Goal: Transaction & Acquisition: Purchase product/service

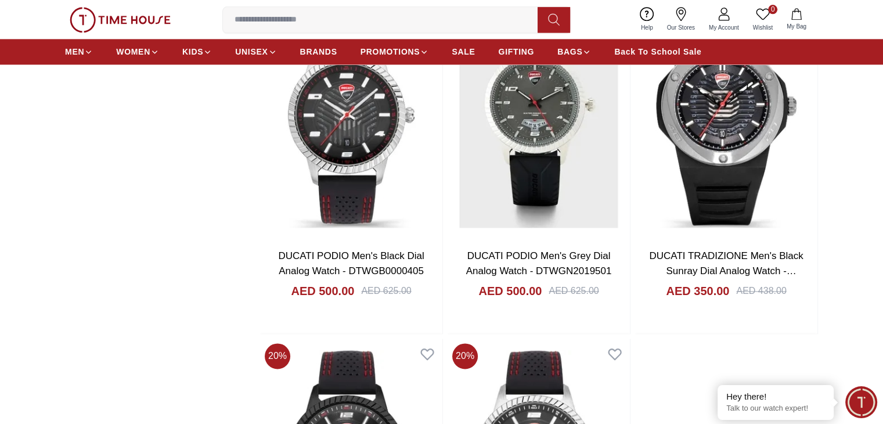
scroll to position [1769, 0]
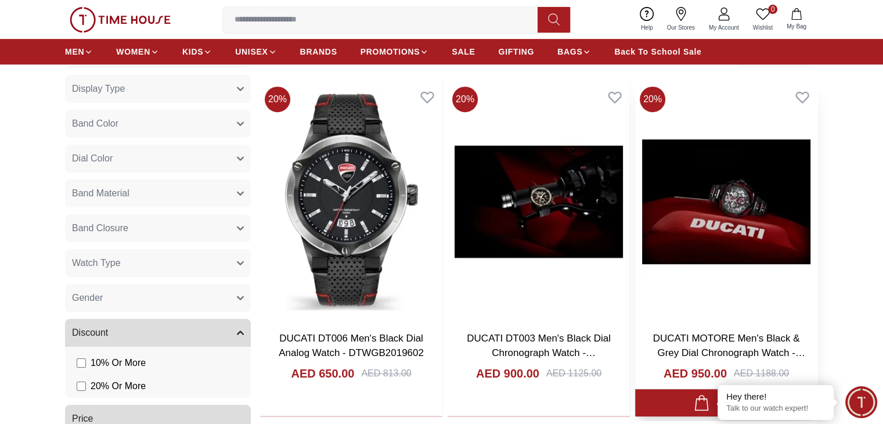
scroll to position [504, 0]
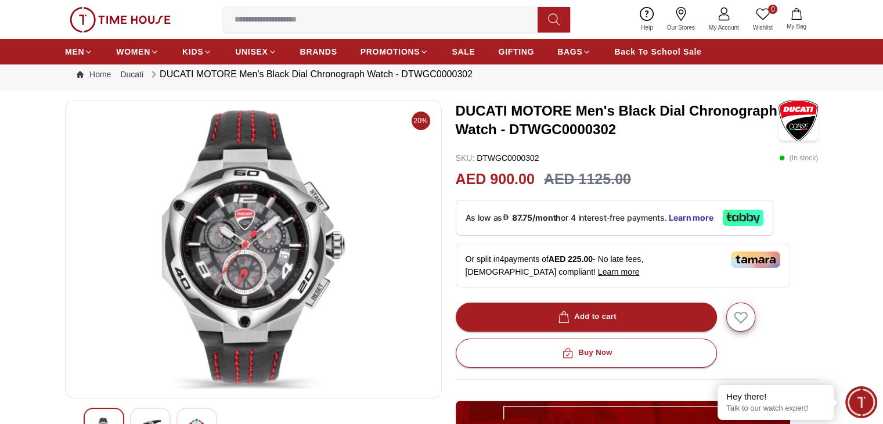
scroll to position [168, 0]
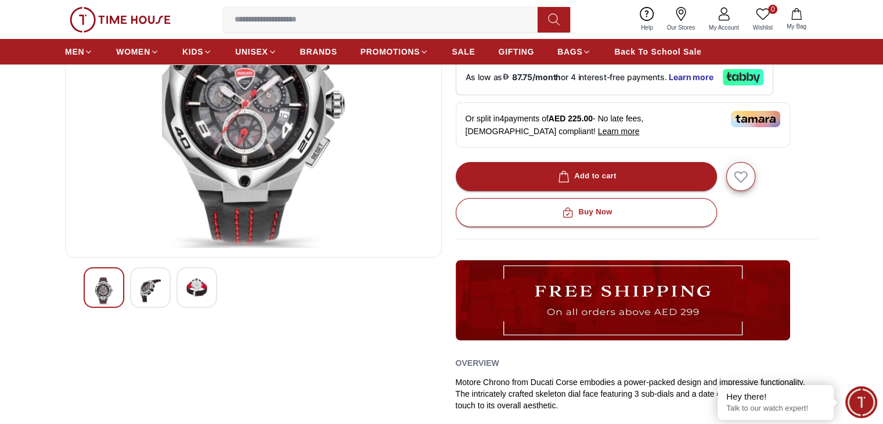
click at [136, 288] on div at bounding box center [150, 287] width 41 height 41
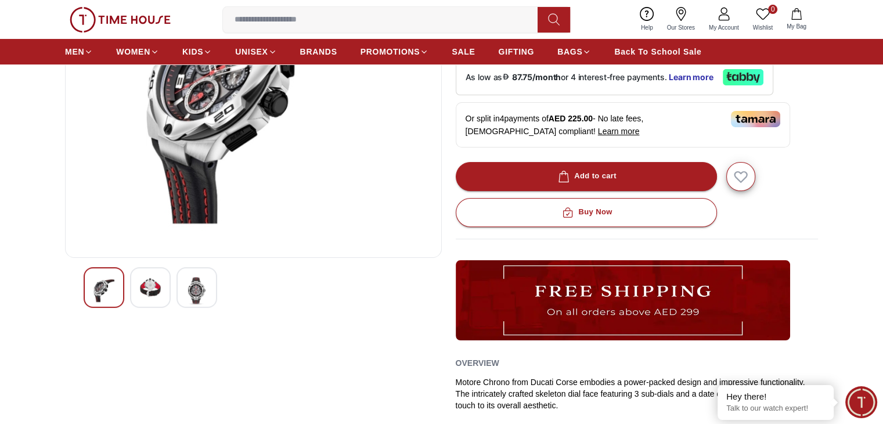
scroll to position [57, 0]
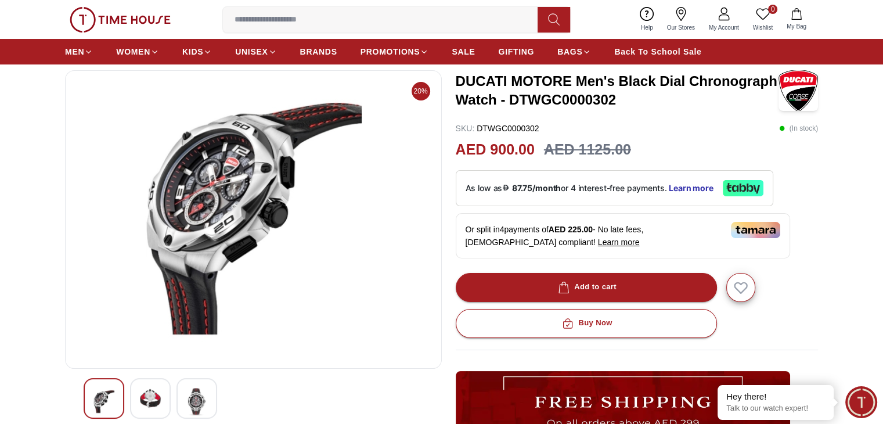
click at [204, 389] on img at bounding box center [196, 401] width 21 height 27
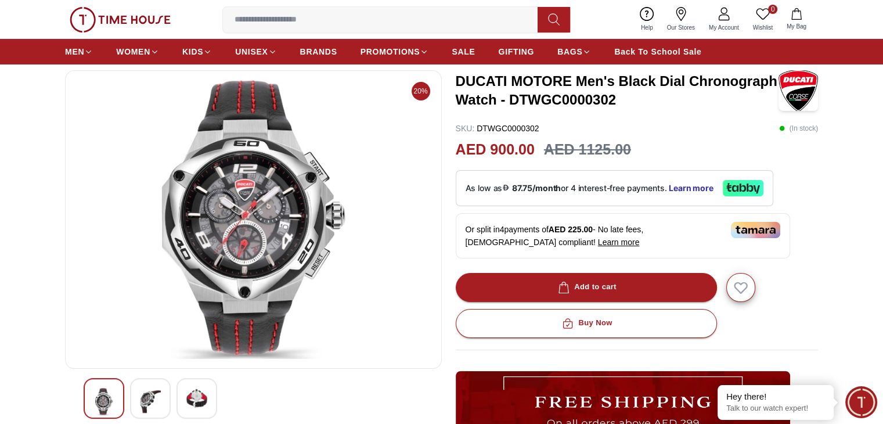
click at [152, 410] on img at bounding box center [150, 401] width 21 height 27
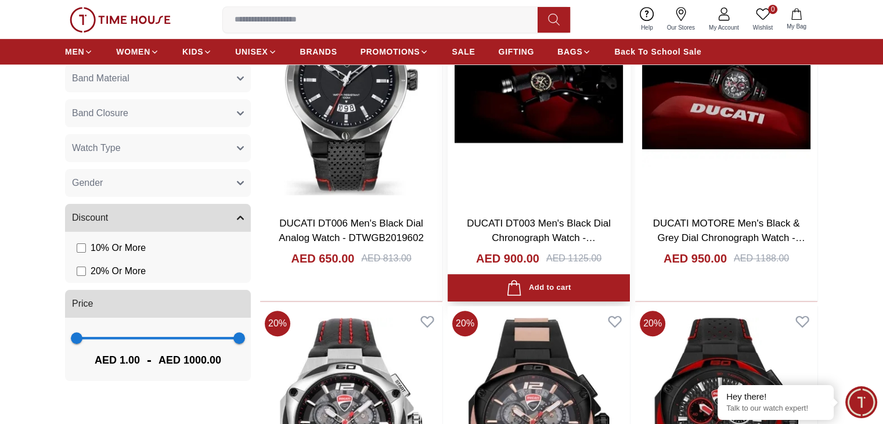
scroll to position [662, 0]
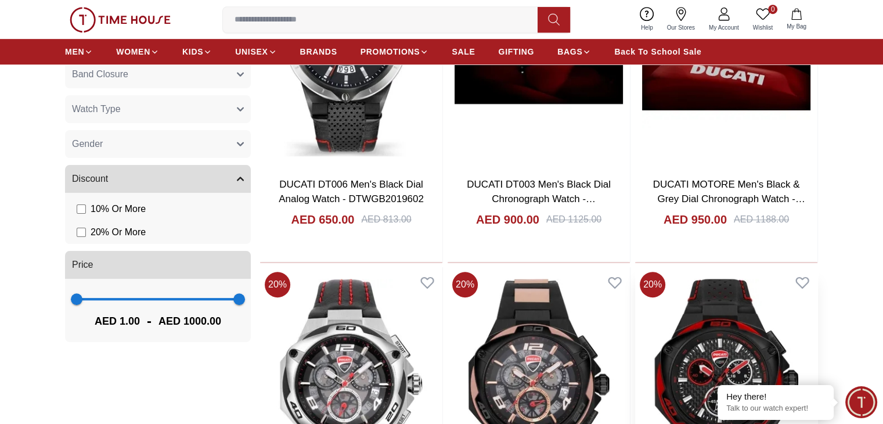
click at [635, 267] on img at bounding box center [726, 387] width 182 height 240
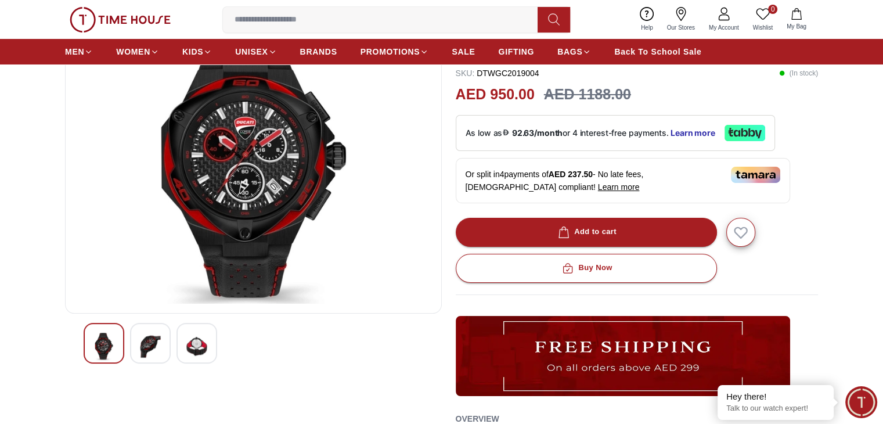
scroll to position [118, 0]
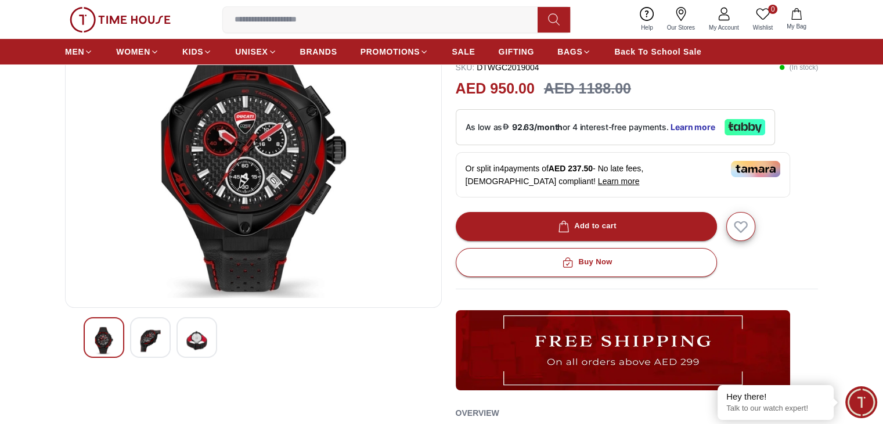
click at [154, 337] on img at bounding box center [150, 340] width 21 height 27
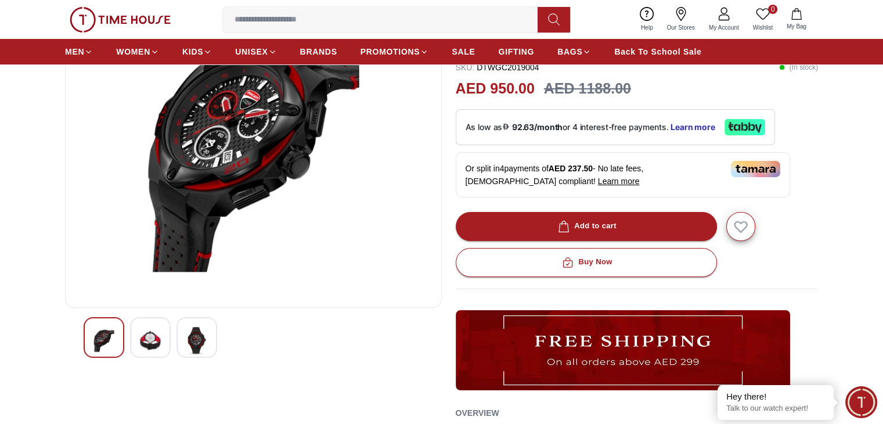
click at [204, 343] on img at bounding box center [196, 340] width 21 height 27
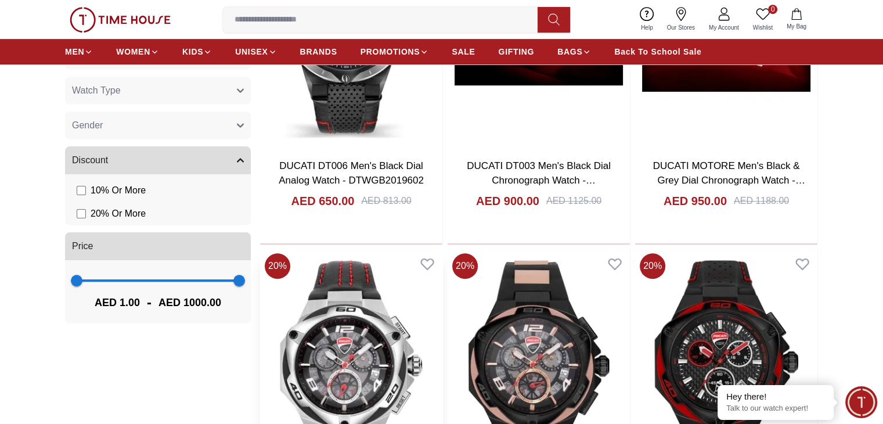
scroll to position [682, 0]
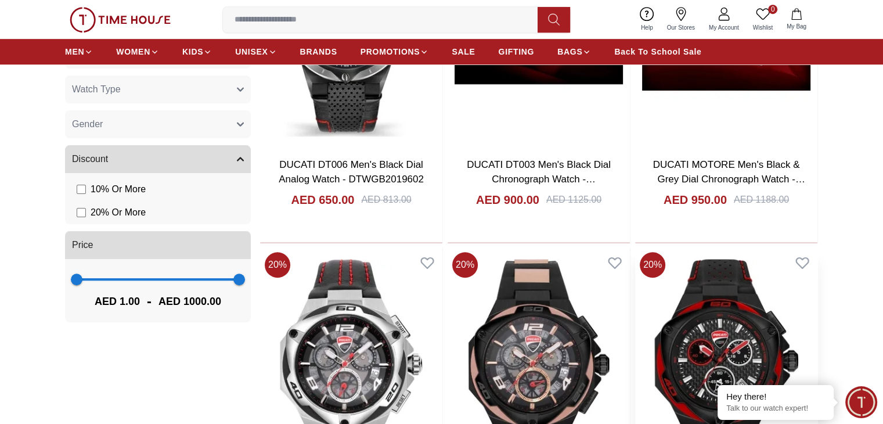
click at [635, 274] on img at bounding box center [726, 367] width 182 height 240
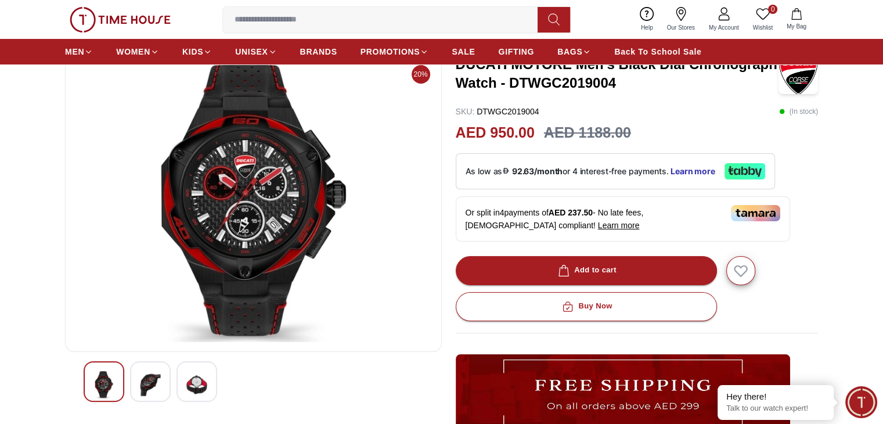
scroll to position [53, 0]
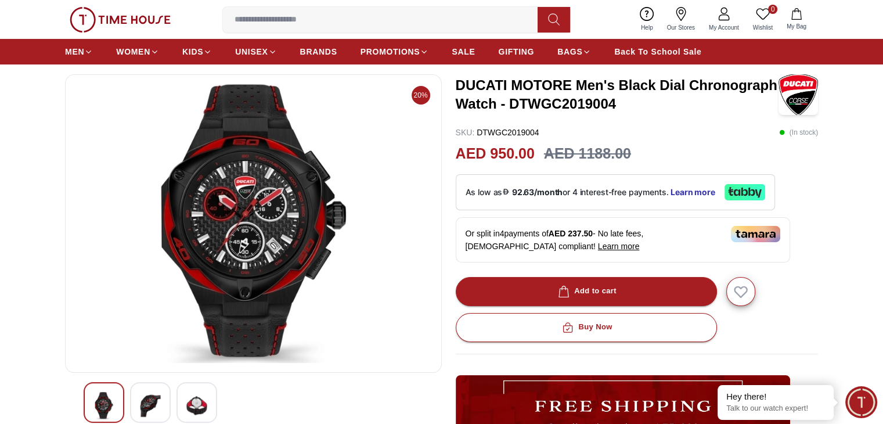
click at [754, 197] on icon at bounding box center [745, 192] width 41 height 16
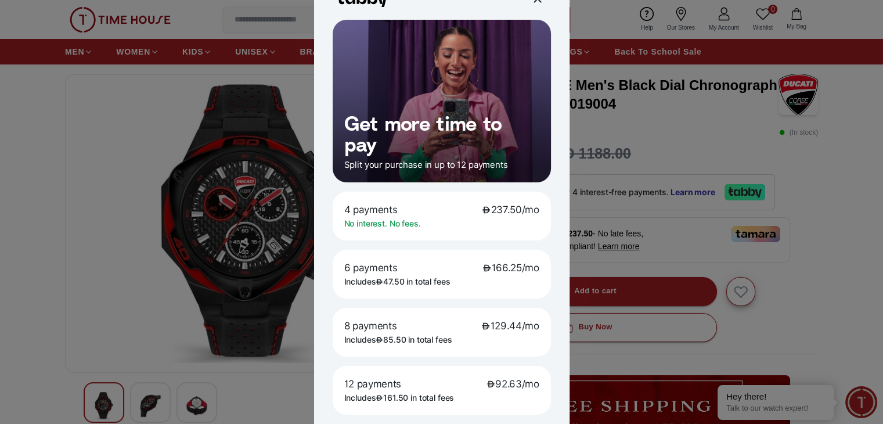
scroll to position [42, 0]
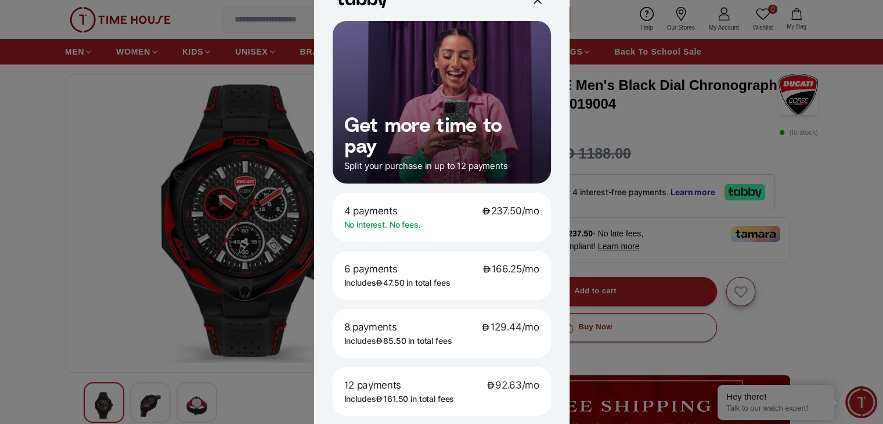
click at [41, 163] on div at bounding box center [441, 212] width 883 height 424
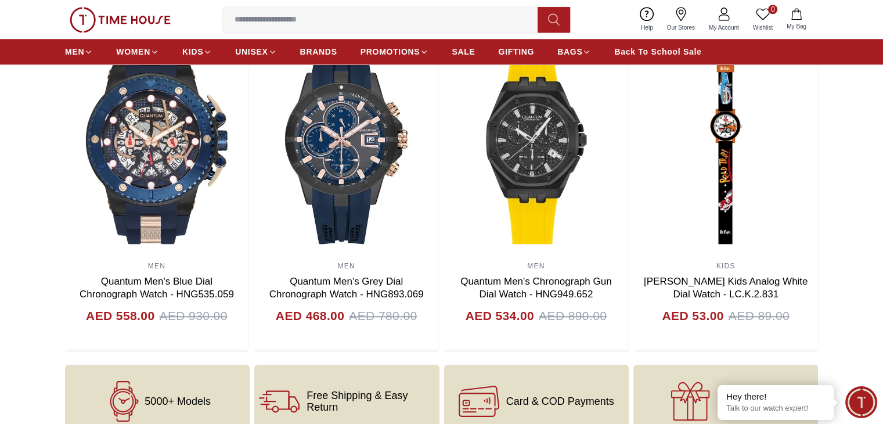
scroll to position [1170, 0]
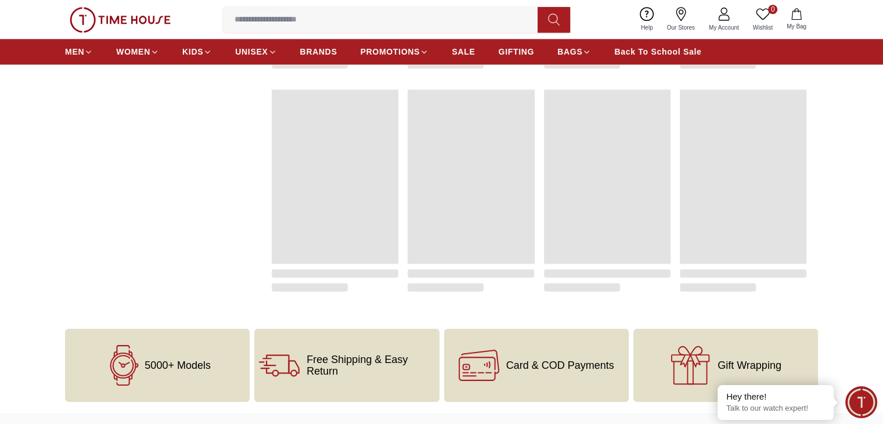
scroll to position [682, 0]
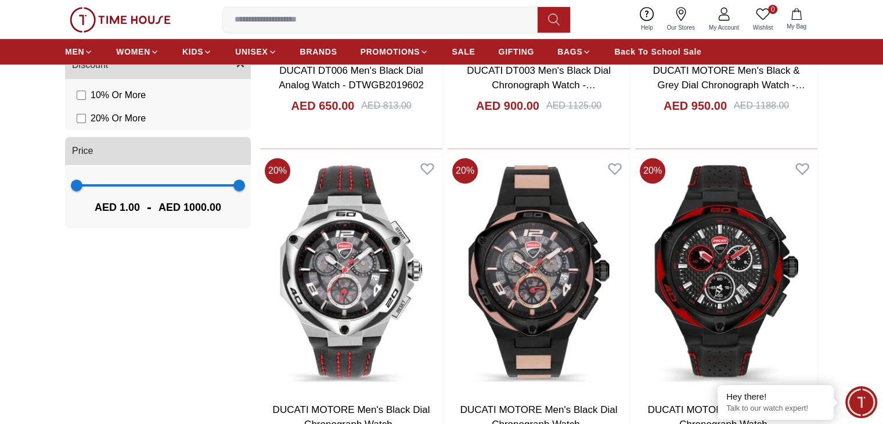
scroll to position [776, 0]
click at [635, 182] on img at bounding box center [726, 273] width 182 height 240
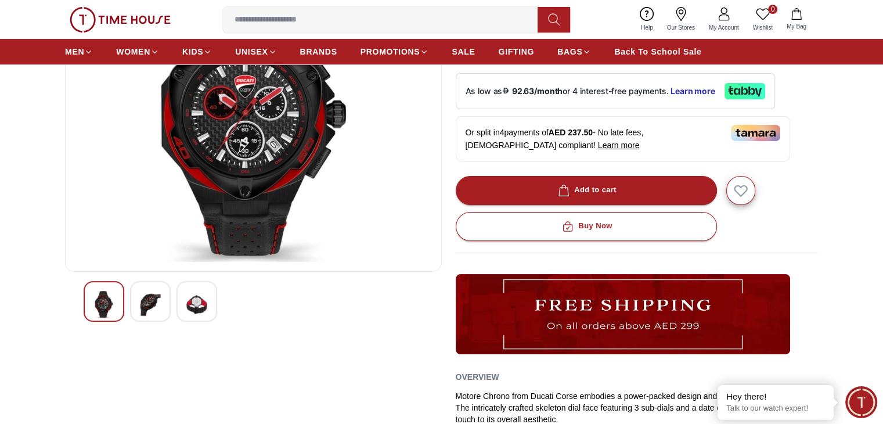
scroll to position [155, 0]
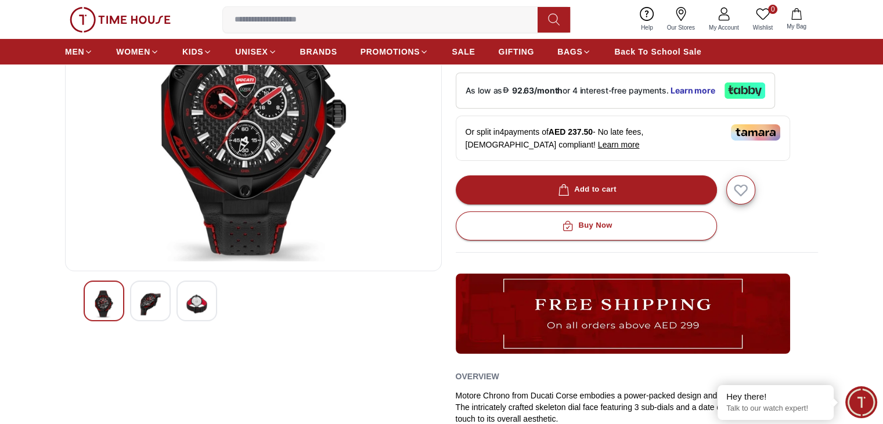
click at [142, 307] on img at bounding box center [150, 303] width 21 height 27
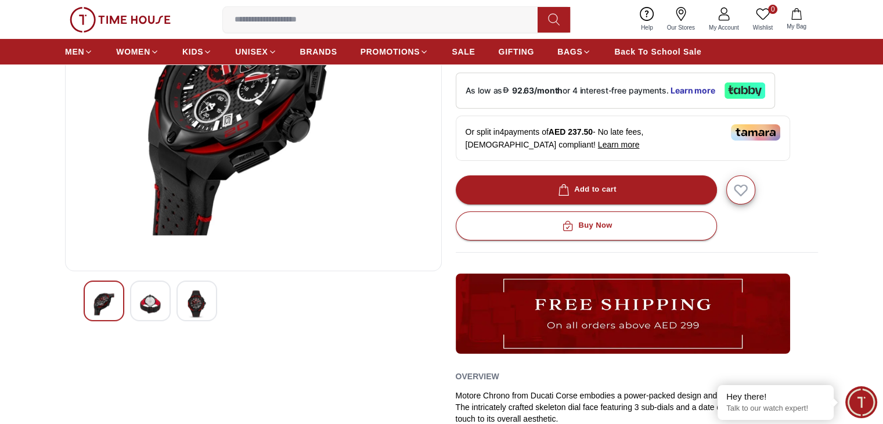
click at [191, 317] on img at bounding box center [196, 303] width 21 height 27
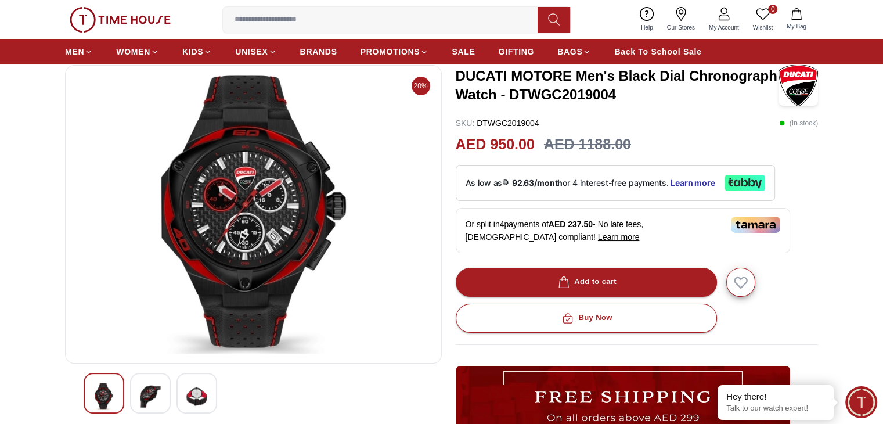
scroll to position [63, 0]
click at [237, 239] on img at bounding box center [253, 214] width 357 height 279
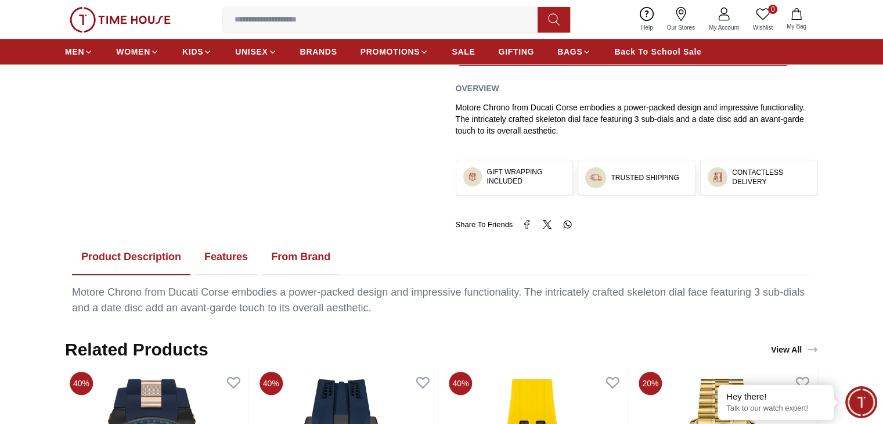
scroll to position [448, 0]
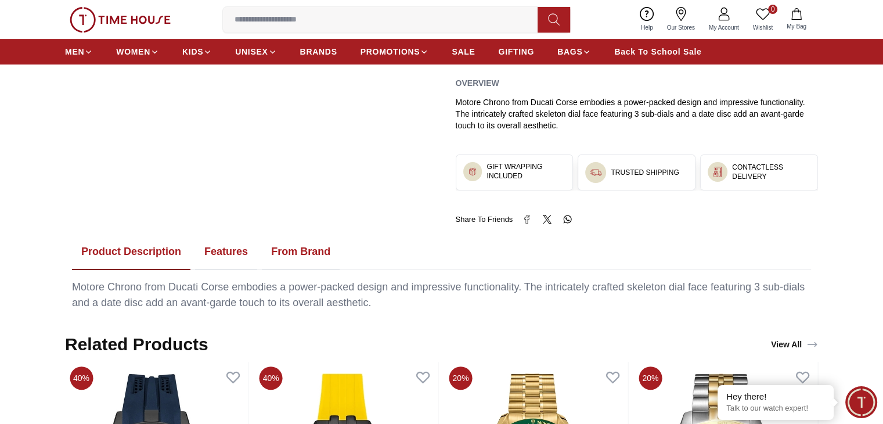
click at [235, 245] on button "Features" at bounding box center [226, 252] width 62 height 36
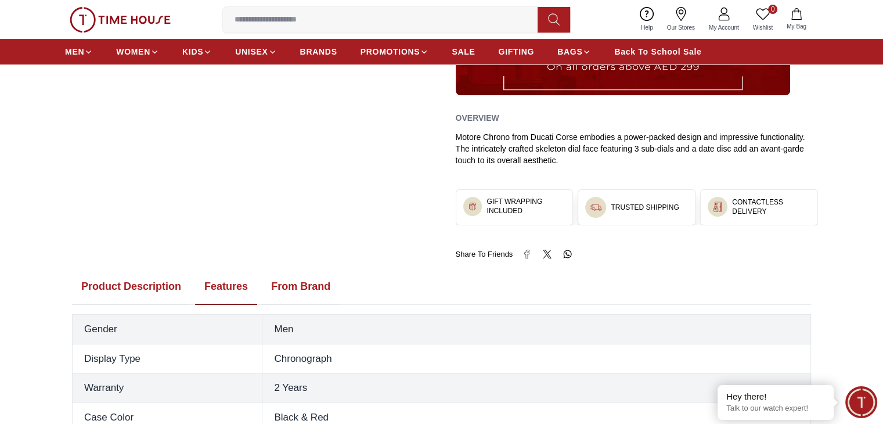
scroll to position [470, 0]
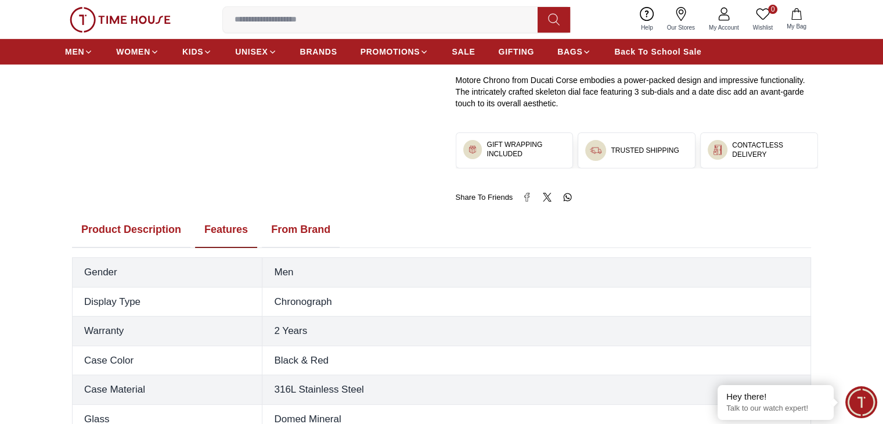
click at [300, 227] on button "From Brand" at bounding box center [301, 230] width 78 height 36
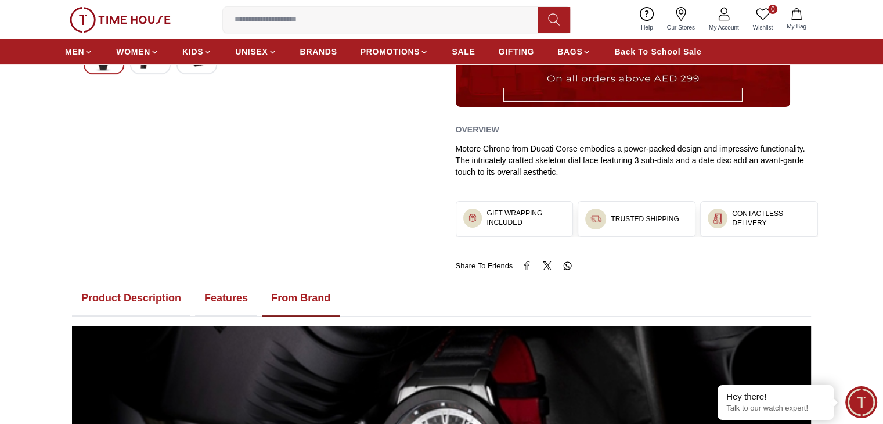
scroll to position [401, 0]
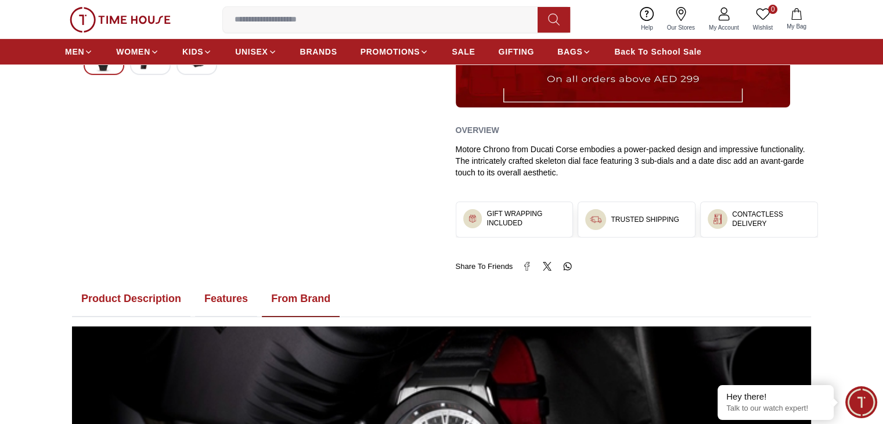
click at [231, 297] on button "Features" at bounding box center [226, 299] width 62 height 36
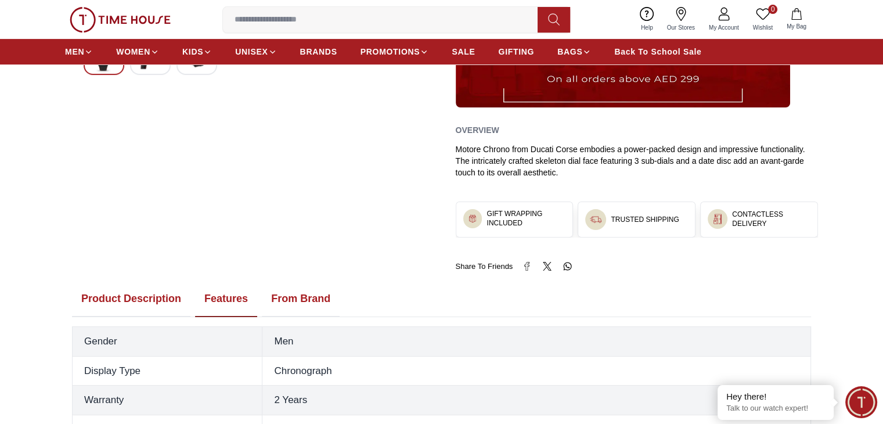
click at [151, 294] on button "Product Description" at bounding box center [131, 299] width 118 height 36
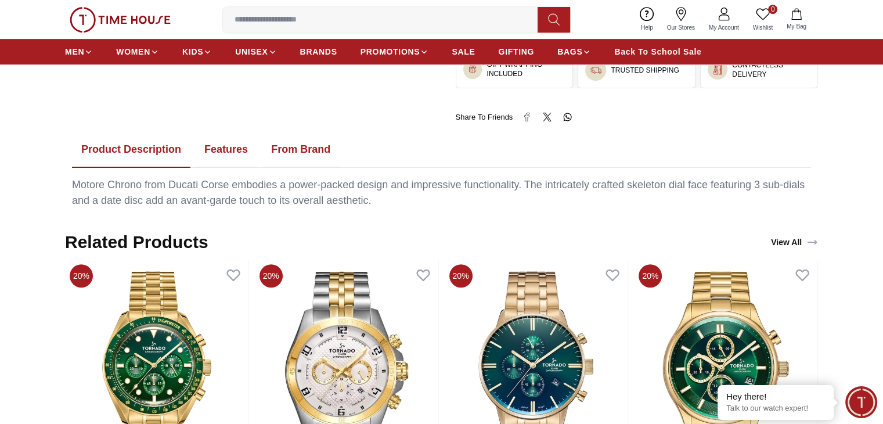
scroll to position [550, 0]
click at [229, 146] on button "Features" at bounding box center [226, 150] width 62 height 36
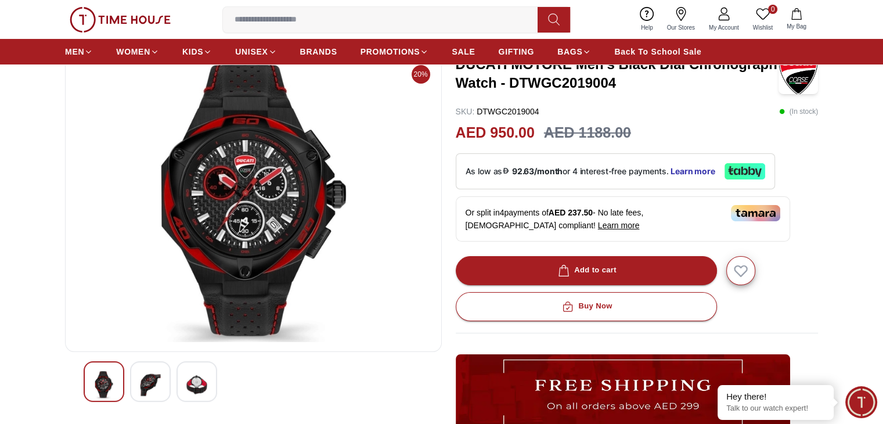
scroll to position [74, 0]
click at [137, 386] on div at bounding box center [150, 382] width 41 height 41
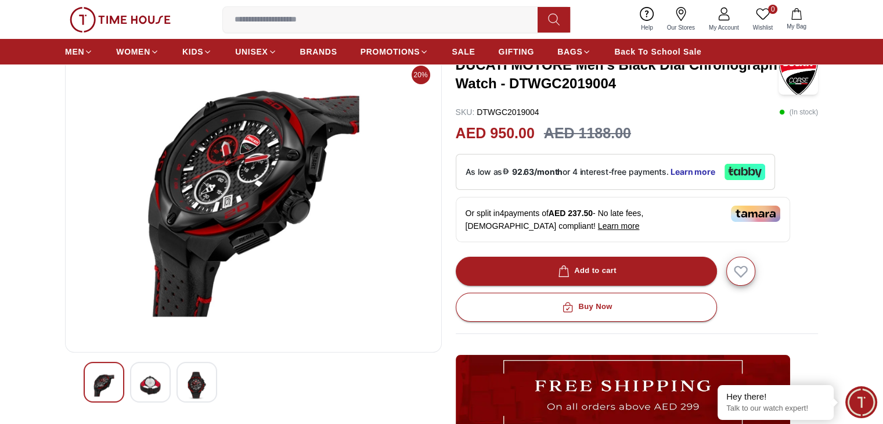
click at [200, 389] on img at bounding box center [196, 385] width 21 height 27
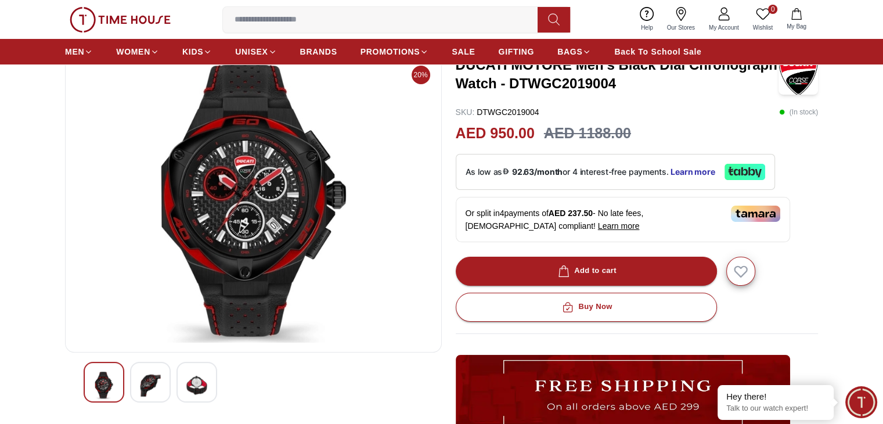
click at [153, 395] on img at bounding box center [150, 385] width 21 height 27
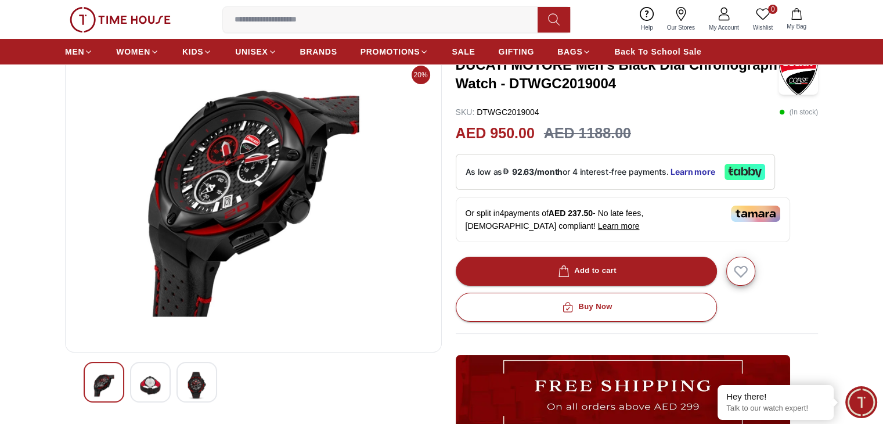
click at [195, 381] on img at bounding box center [196, 385] width 21 height 27
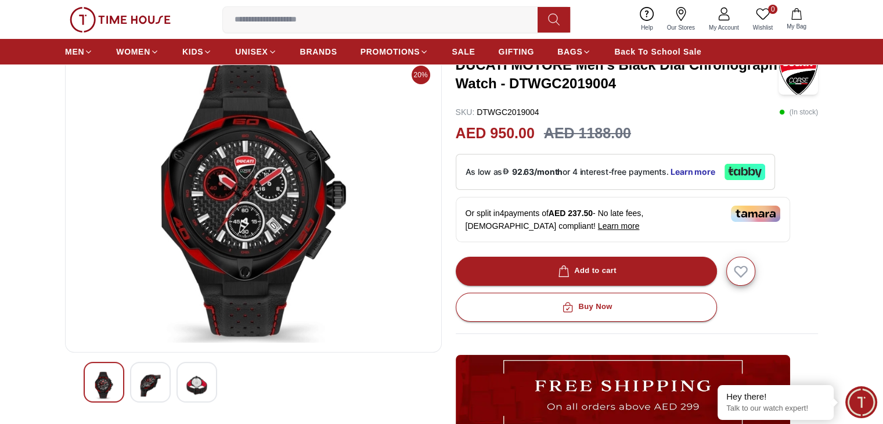
click at [159, 384] on img at bounding box center [150, 385] width 21 height 27
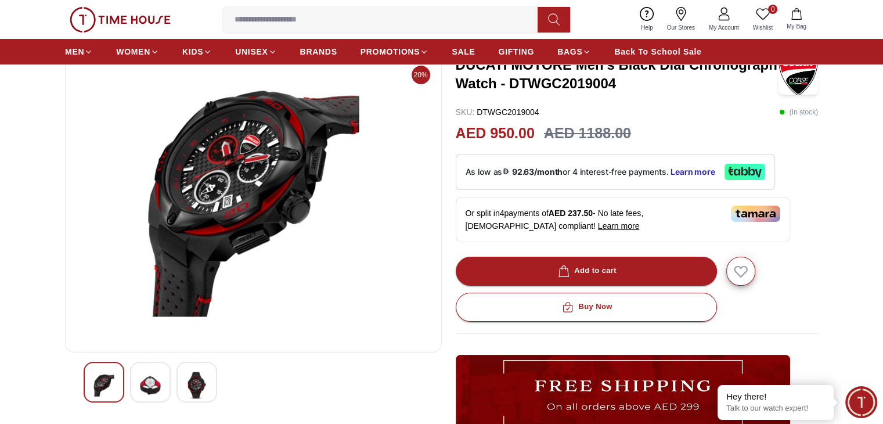
click at [193, 385] on img at bounding box center [196, 385] width 21 height 27
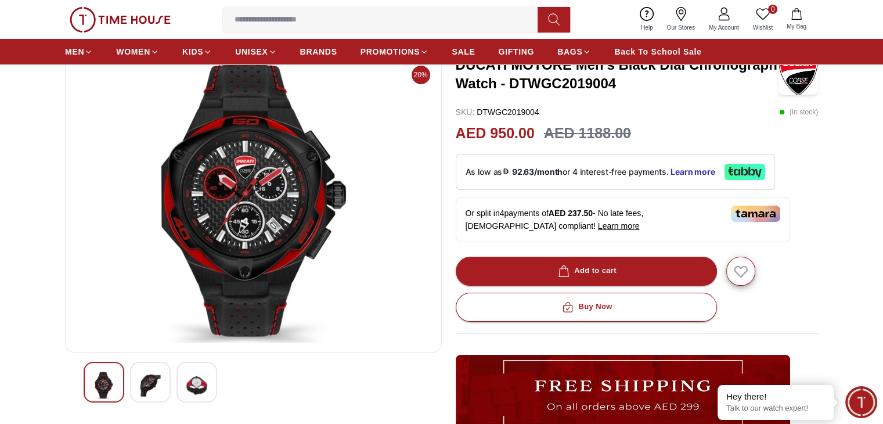
click at [176, 383] on div at bounding box center [254, 382] width 340 height 41
click at [152, 379] on img at bounding box center [150, 385] width 21 height 27
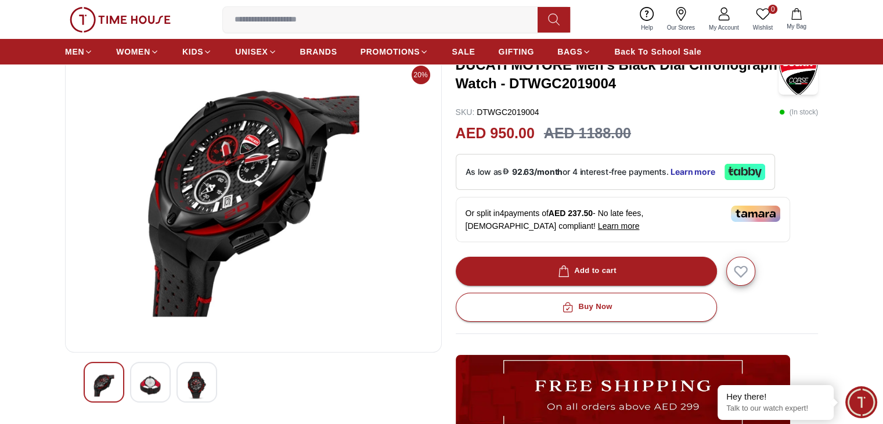
click at [202, 383] on img at bounding box center [196, 385] width 21 height 27
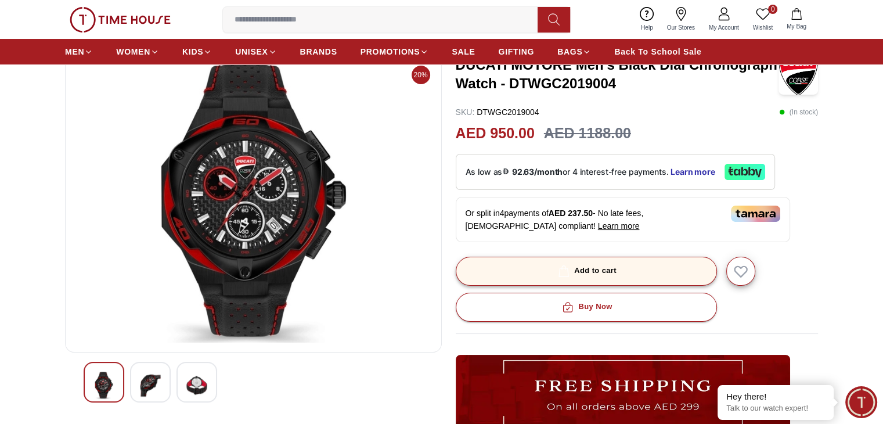
click at [659, 274] on button "Add to cart" at bounding box center [586, 271] width 261 height 29
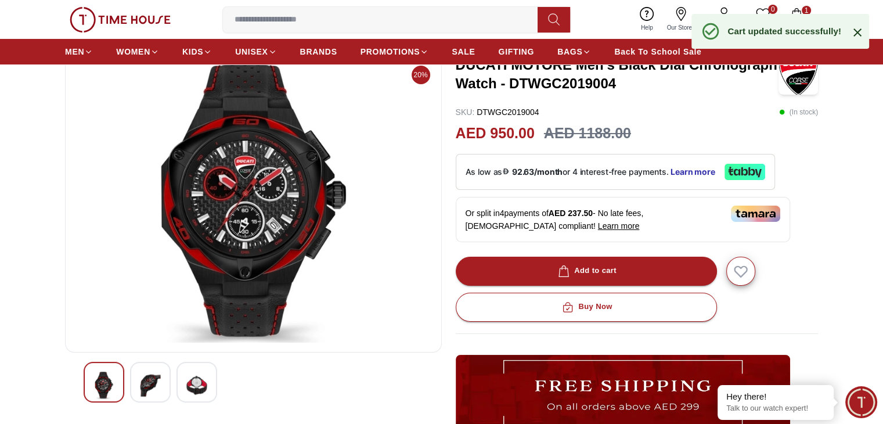
click at [808, 8] on span "1" at bounding box center [806, 10] width 9 height 9
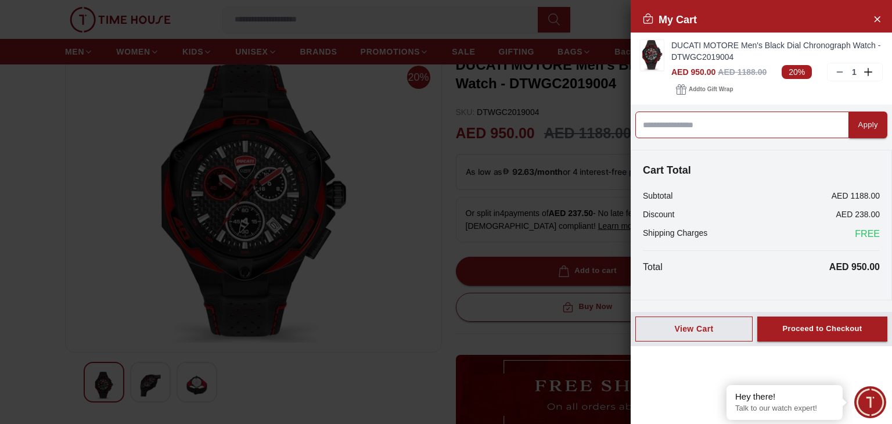
click at [728, 134] on input at bounding box center [742, 125] width 214 height 27
click at [346, 142] on div at bounding box center [446, 212] width 892 height 424
click at [883, 22] on button "Close Account" at bounding box center [877, 18] width 19 height 19
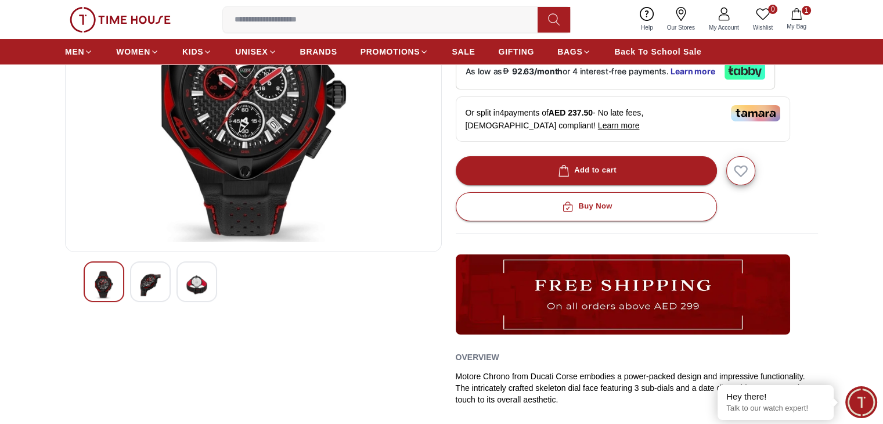
scroll to position [0, 0]
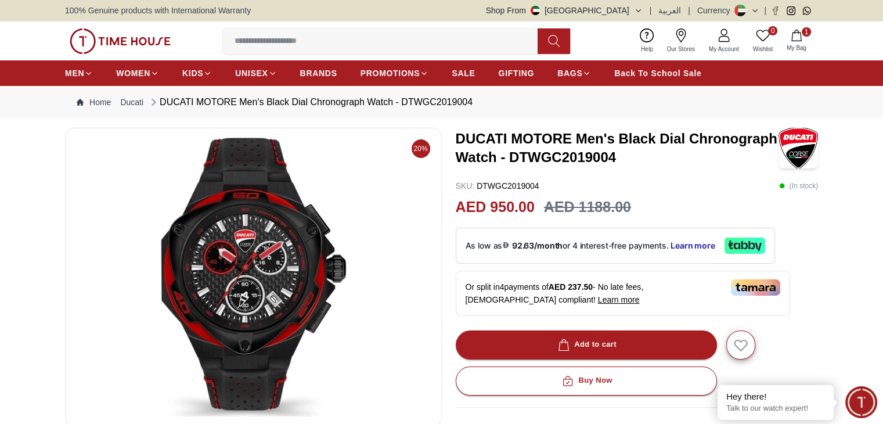
click at [794, 41] on button "1 My Bag" at bounding box center [797, 40] width 34 height 27
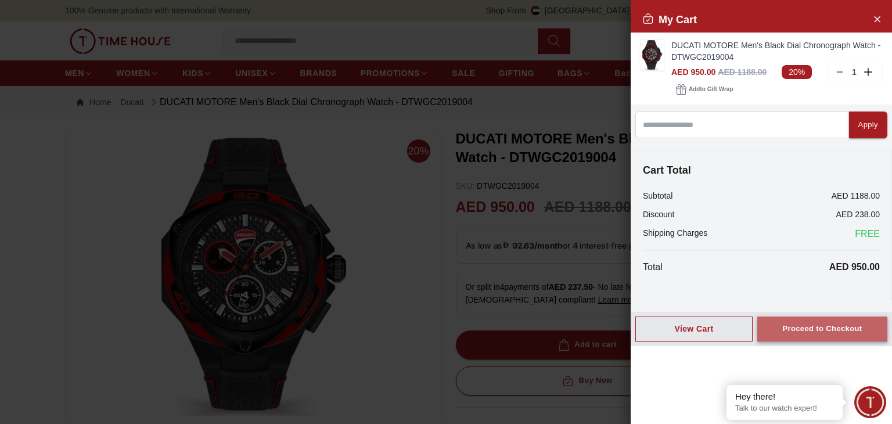
click at [840, 324] on div "Proceed to Checkout" at bounding box center [822, 328] width 80 height 13
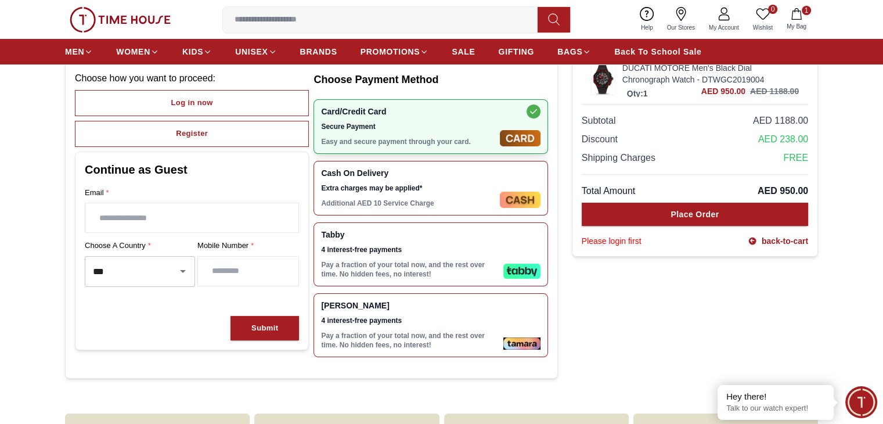
scroll to position [118, 0]
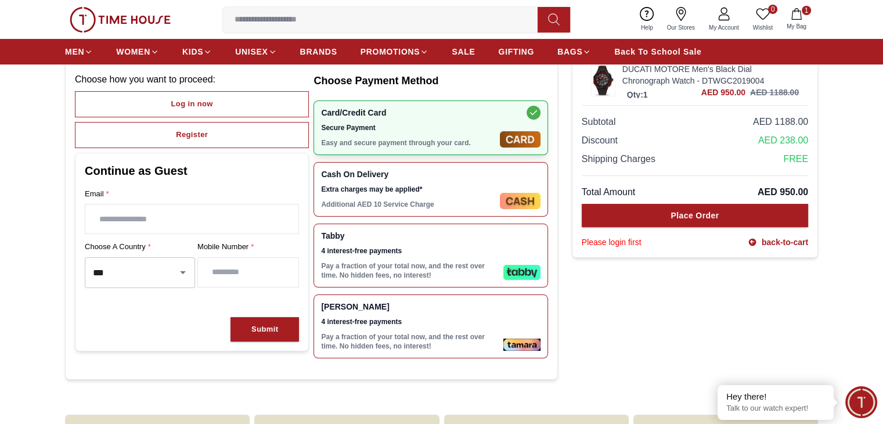
click at [214, 211] on input "text" at bounding box center [191, 218] width 213 height 29
type input "**********"
click at [154, 272] on input "***" at bounding box center [123, 273] width 67 height 20
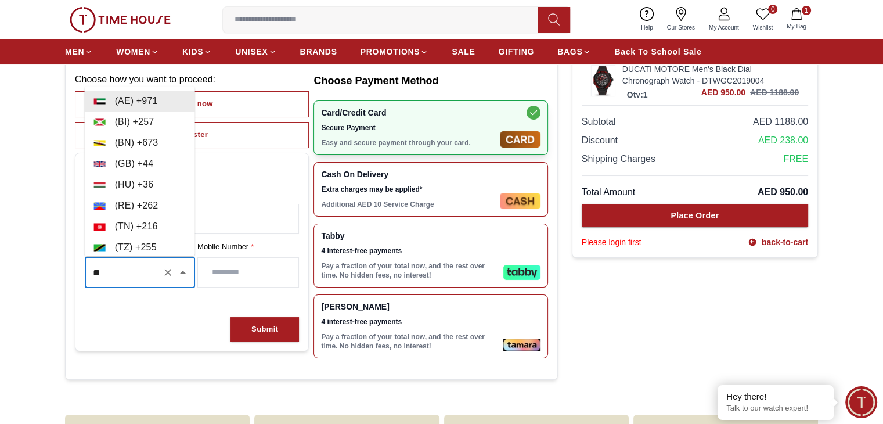
click at [146, 103] on li "( AE ) + 971" at bounding box center [140, 101] width 110 height 21
type input "***"
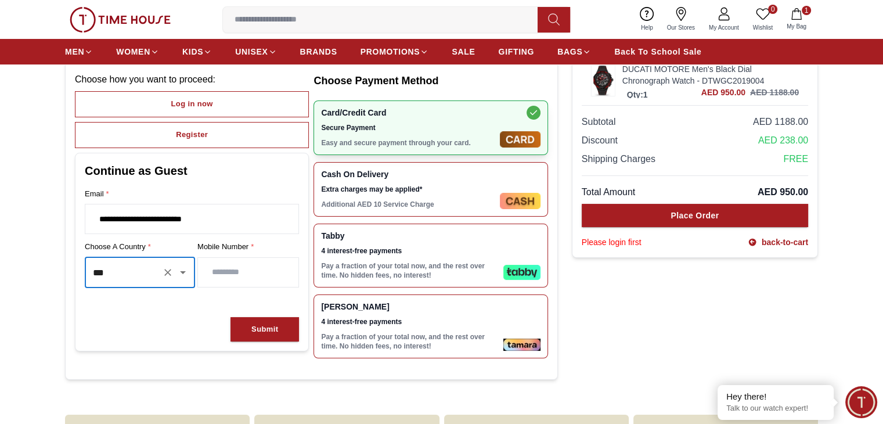
click at [260, 268] on input "number" at bounding box center [248, 272] width 100 height 29
type input "*********"
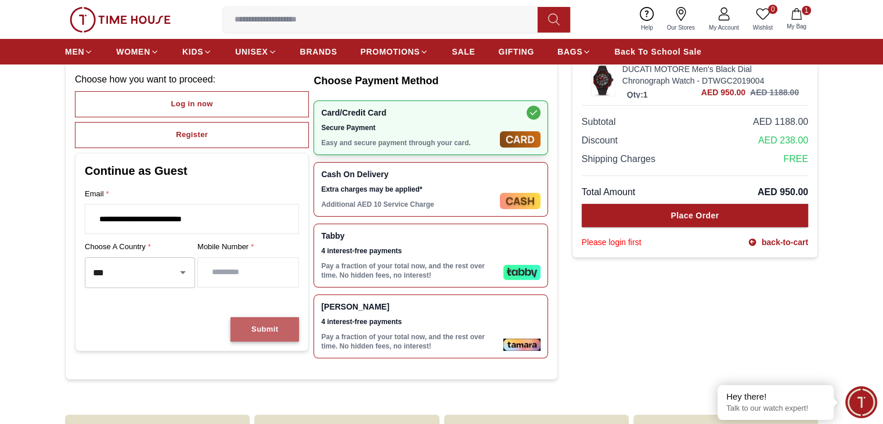
click at [289, 321] on button "Submit" at bounding box center [265, 329] width 69 height 25
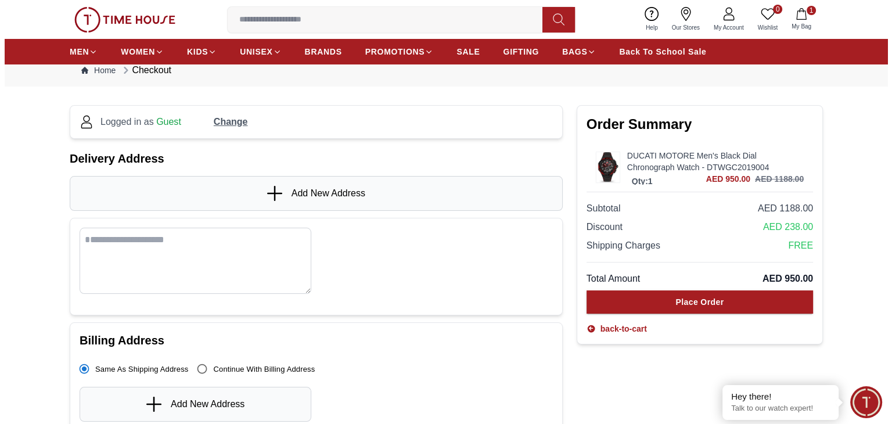
scroll to position [0, 0]
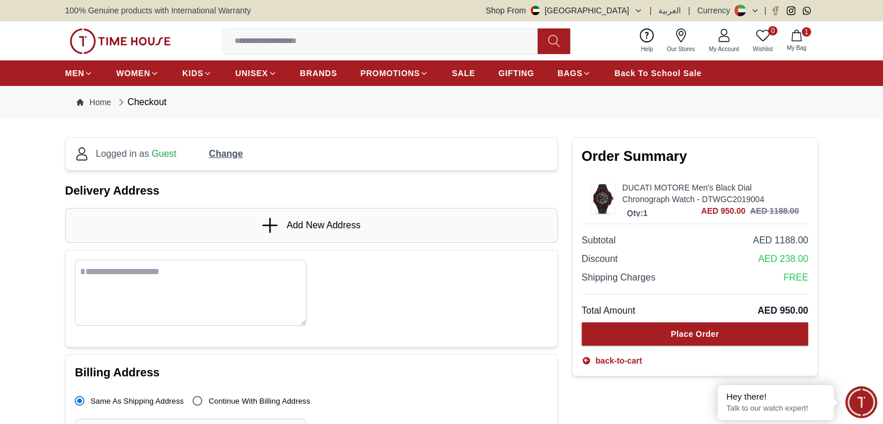
click at [139, 218] on div "Add New Address" at bounding box center [311, 225] width 493 height 35
click at [269, 222] on icon at bounding box center [271, 225] width 17 height 15
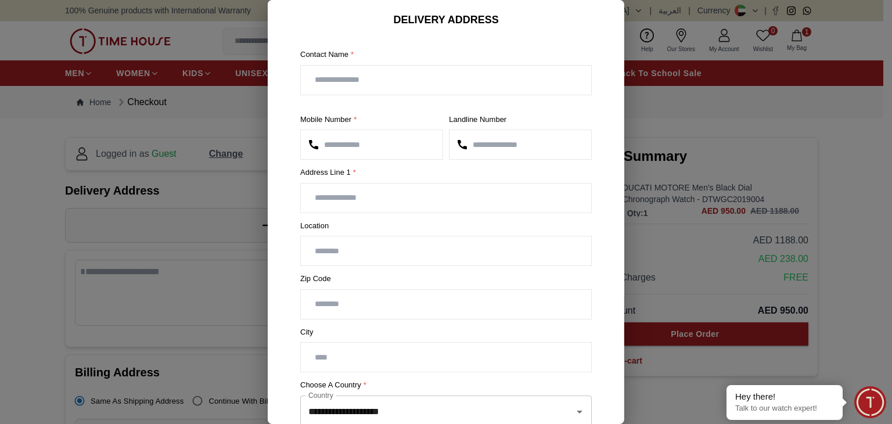
click at [348, 74] on input "text" at bounding box center [446, 80] width 290 height 29
click at [319, 80] on input "**********" at bounding box center [446, 80] width 290 height 29
click at [380, 75] on input "**********" at bounding box center [446, 80] width 290 height 29
type input "**********"
click at [407, 203] on input "text" at bounding box center [446, 198] width 290 height 29
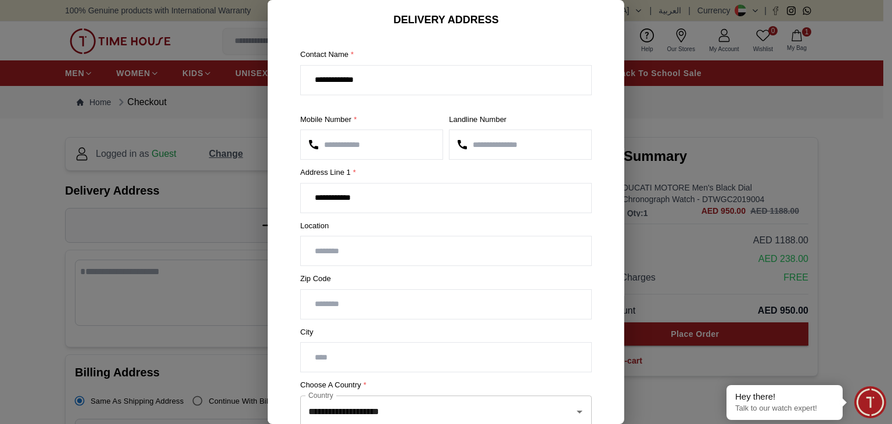
click at [372, 262] on input "text" at bounding box center [446, 250] width 290 height 29
click at [389, 203] on input "**********" at bounding box center [446, 198] width 290 height 29
type input "**********"
click at [372, 247] on input "text" at bounding box center [446, 250] width 290 height 29
type input "**********"
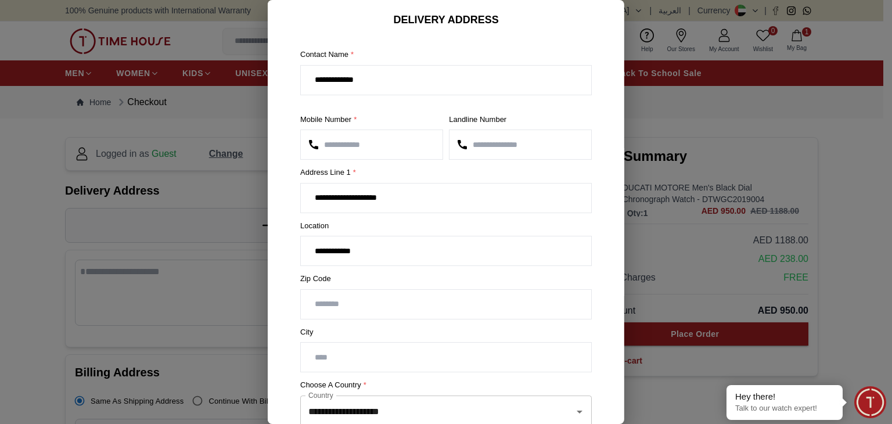
click at [349, 301] on input "number" at bounding box center [446, 304] width 290 height 29
type input "******"
click at [353, 348] on input "text" at bounding box center [446, 357] width 290 height 29
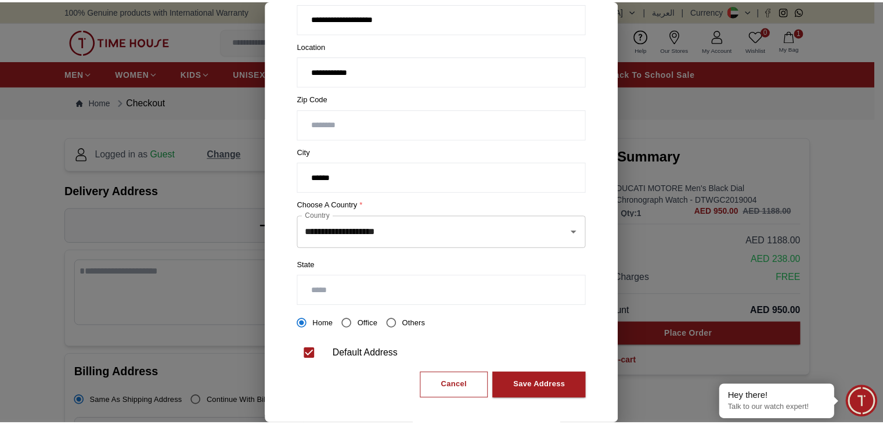
scroll to position [186, 0]
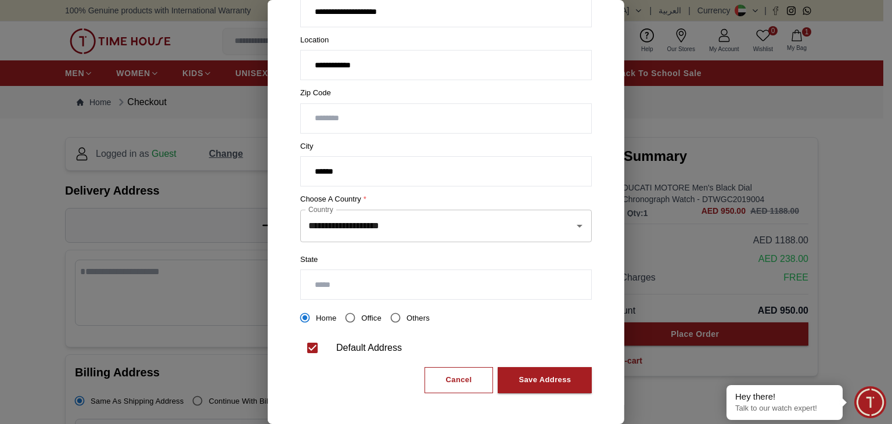
type input "*****"
click at [343, 285] on input "text" at bounding box center [446, 284] width 290 height 29
type input "*****"
click at [548, 386] on button "Save Address" at bounding box center [545, 380] width 94 height 26
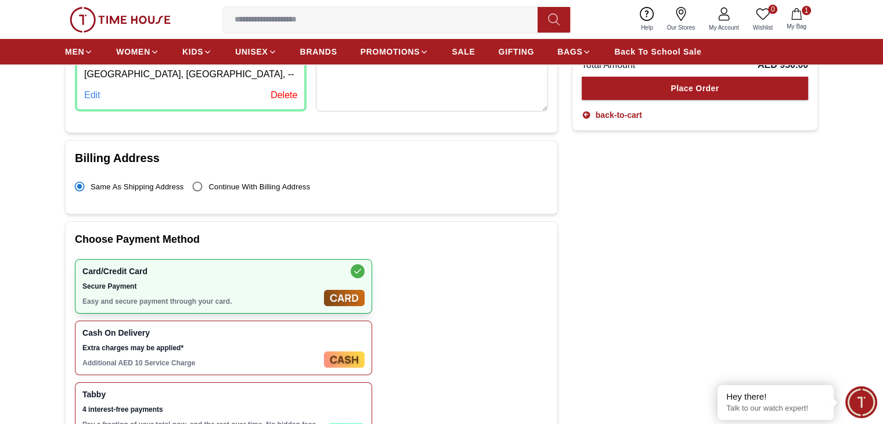
scroll to position [492, 0]
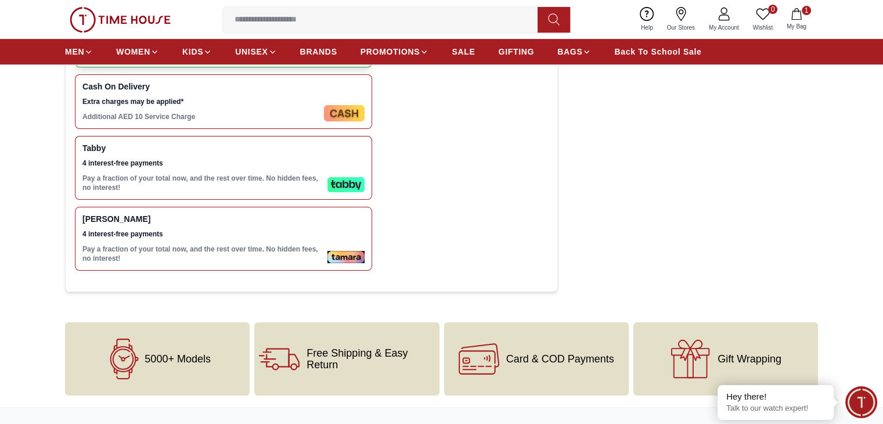
click at [297, 239] on span "4 interest-free payments" at bounding box center [202, 233] width 240 height 9
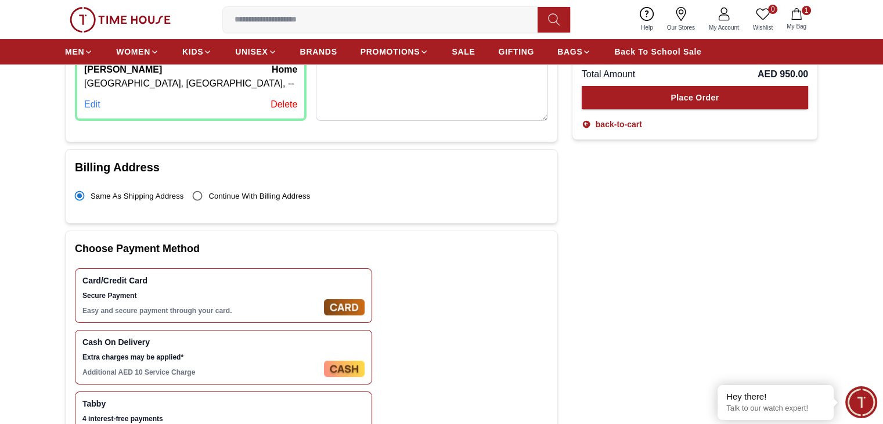
scroll to position [188, 0]
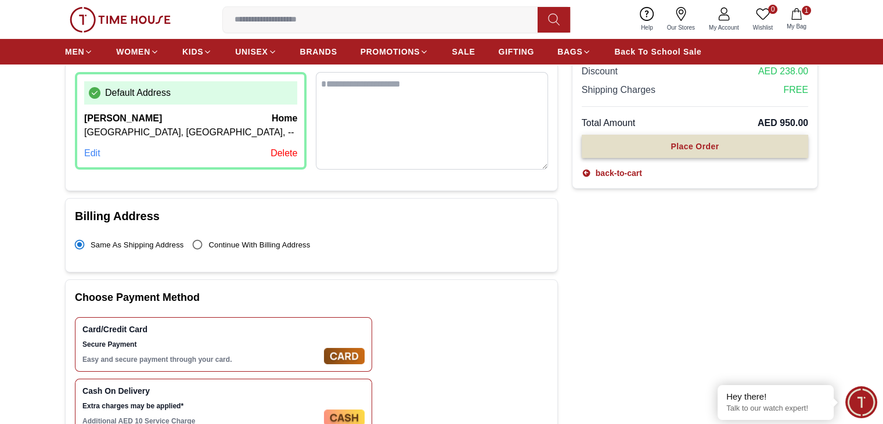
click at [675, 152] on button "Place Order" at bounding box center [695, 146] width 226 height 23
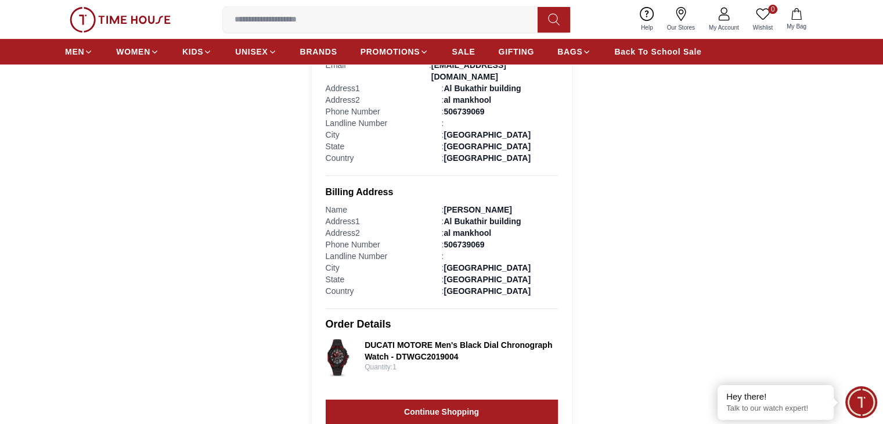
scroll to position [295, 0]
click at [418, 341] on link "DUCATI MOTORE Men's Black Dial Chronograph Watch - DTWGC2019004" at bounding box center [461, 350] width 193 height 23
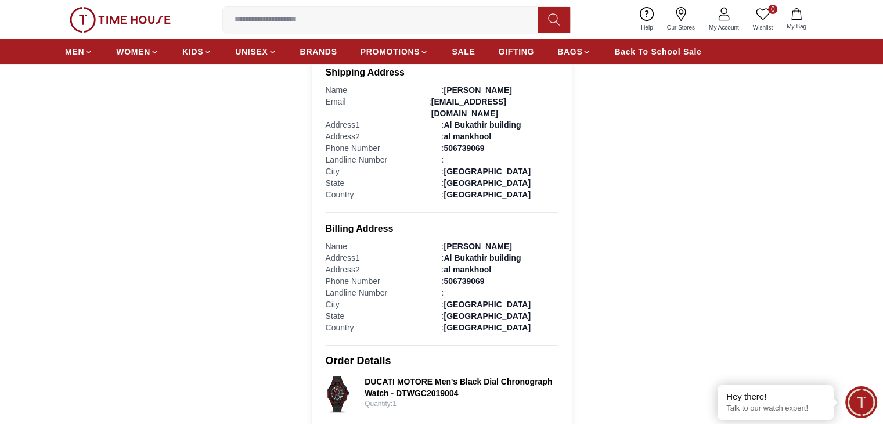
scroll to position [257, 0]
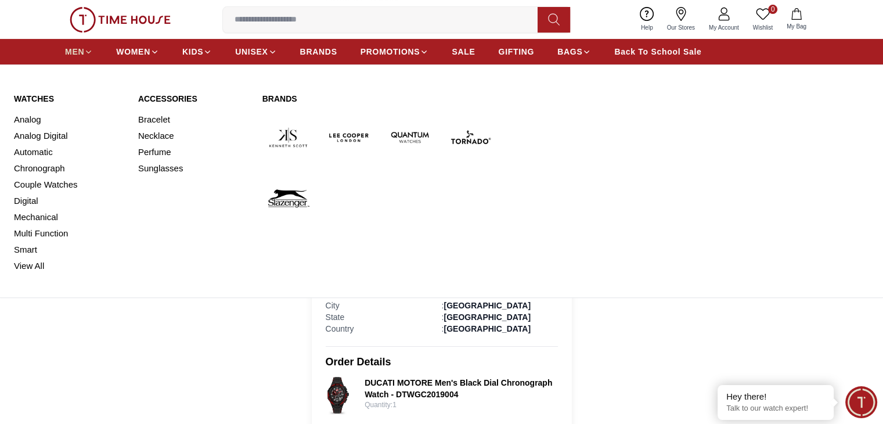
click at [70, 62] on link "MEN" at bounding box center [79, 51] width 28 height 21
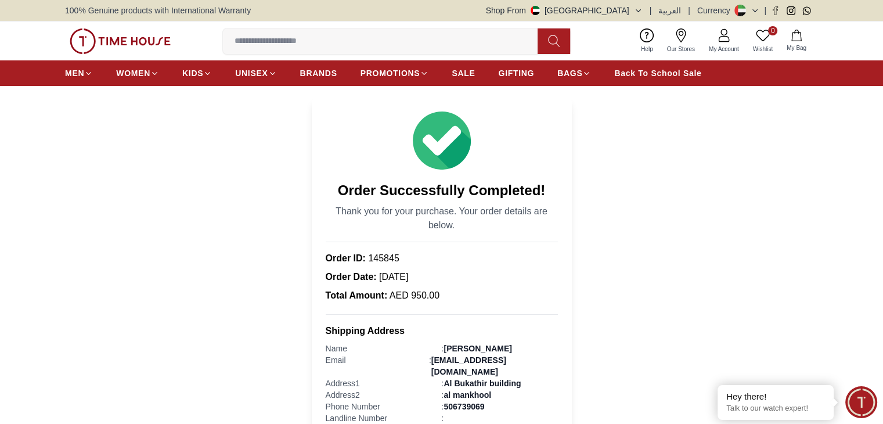
scroll to position [292, 0]
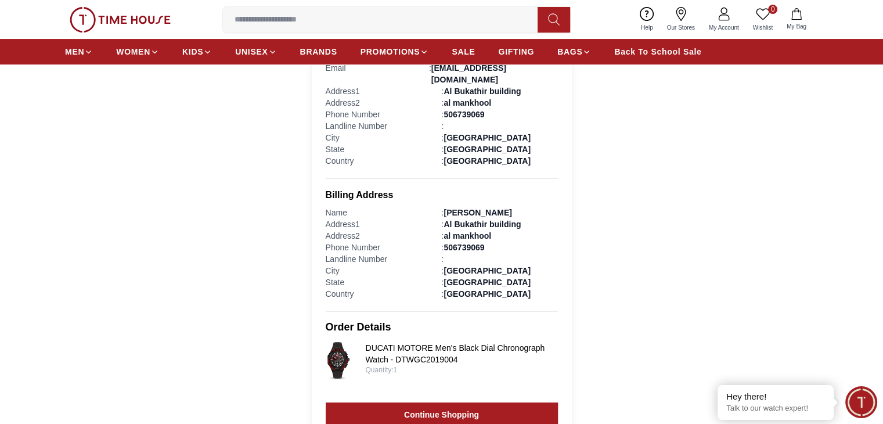
click at [352, 319] on h3 "Order Details" at bounding box center [442, 327] width 232 height 16
click at [397, 342] on link "DUCATI MOTORE Men's Black Dial Chronograph Watch - DTWGC2019004" at bounding box center [461, 353] width 192 height 23
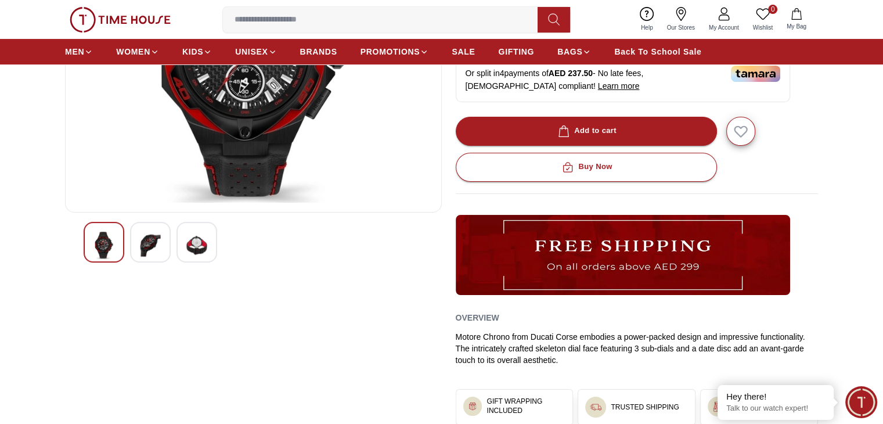
scroll to position [220, 0]
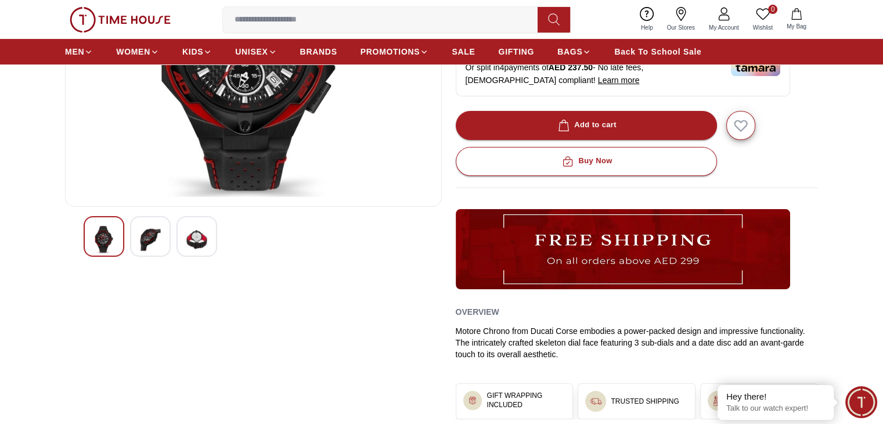
click at [144, 245] on img at bounding box center [150, 239] width 21 height 27
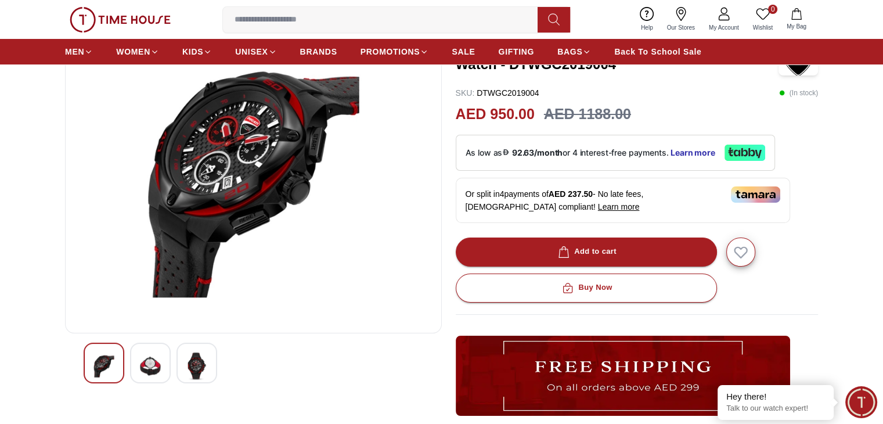
scroll to position [93, 0]
click at [200, 365] on img at bounding box center [196, 366] width 21 height 27
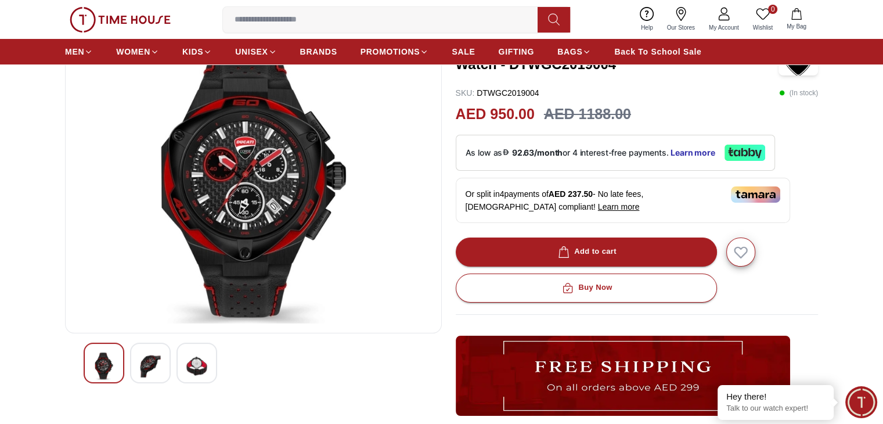
click at [154, 361] on img at bounding box center [150, 366] width 21 height 27
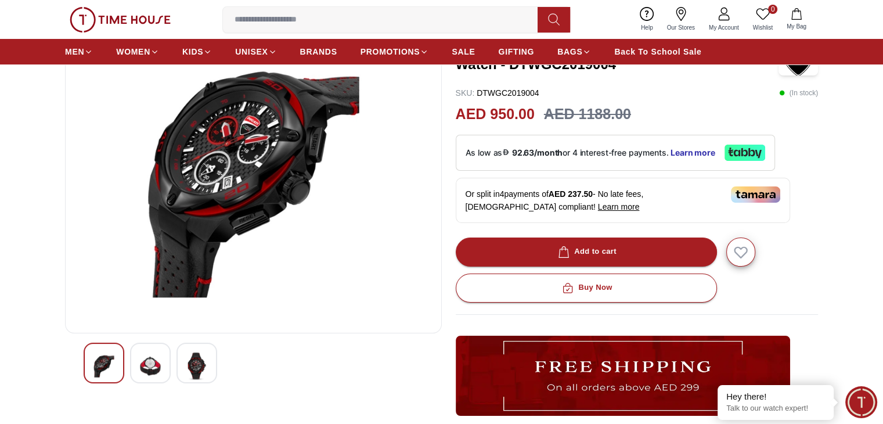
click at [213, 372] on div at bounding box center [197, 363] width 41 height 41
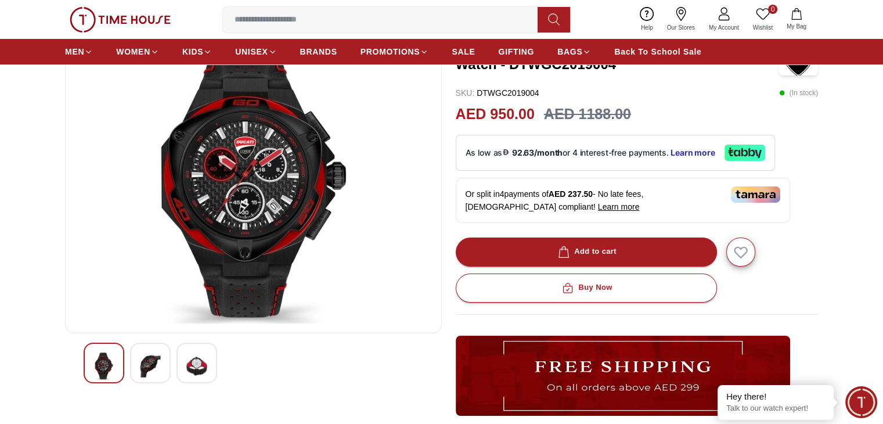
click at [160, 354] on img at bounding box center [150, 366] width 21 height 27
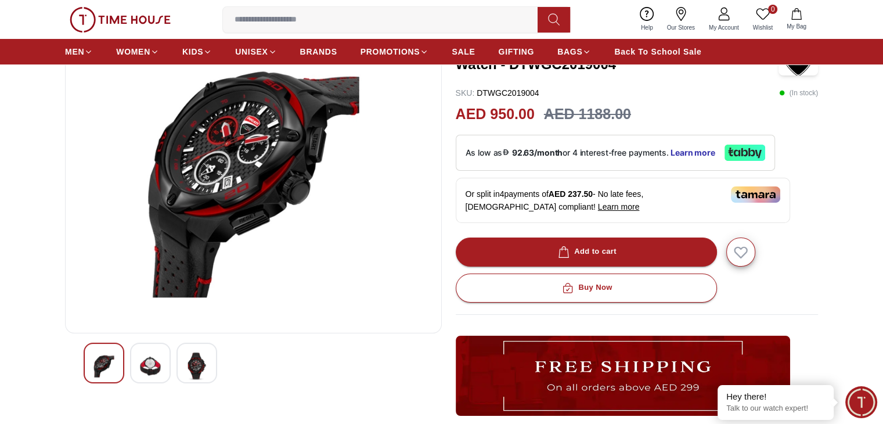
click at [118, 354] on div at bounding box center [104, 363] width 41 height 41
click at [149, 361] on img at bounding box center [150, 366] width 21 height 27
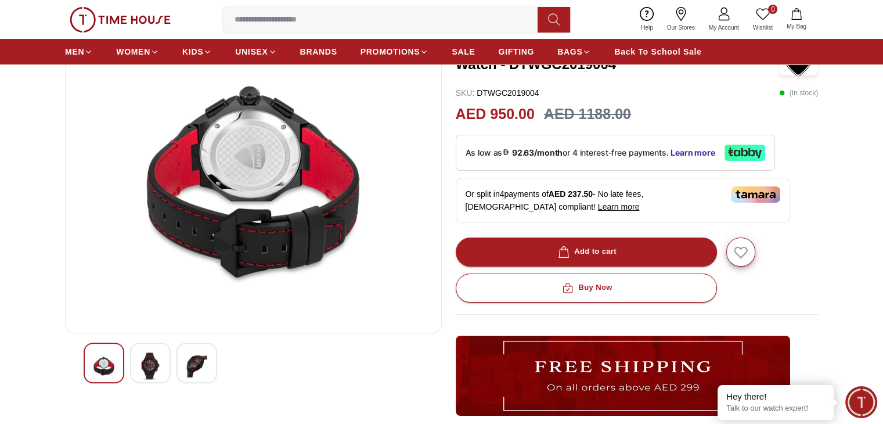
click at [192, 365] on img at bounding box center [196, 366] width 21 height 27
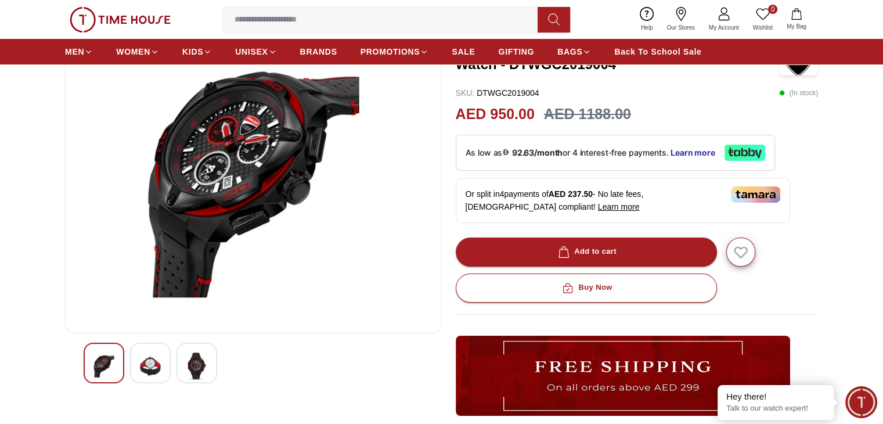
click at [140, 362] on img at bounding box center [150, 366] width 21 height 27
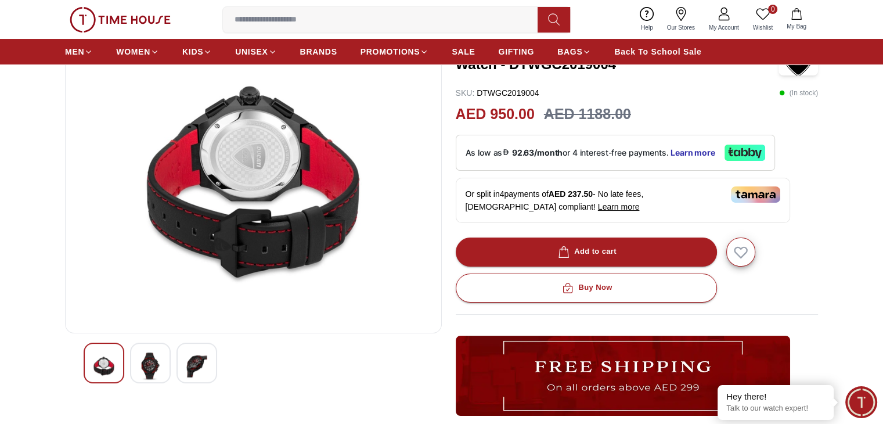
click at [190, 365] on img at bounding box center [196, 366] width 21 height 27
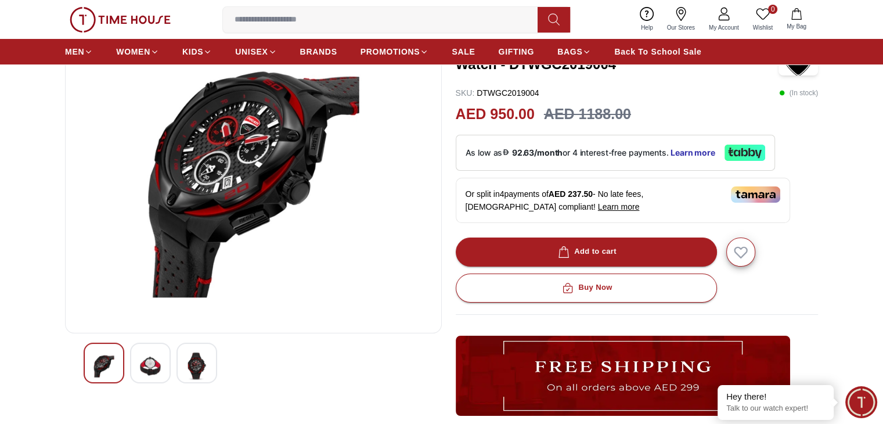
click at [153, 361] on img at bounding box center [150, 366] width 21 height 27
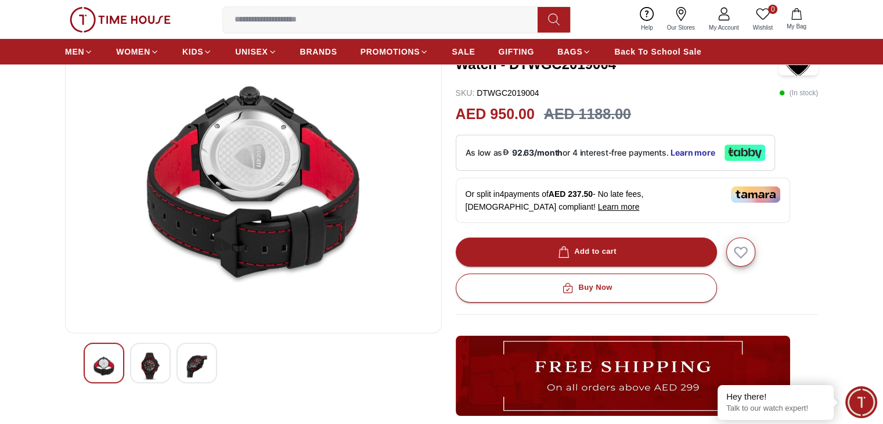
click at [185, 369] on div at bounding box center [197, 363] width 41 height 41
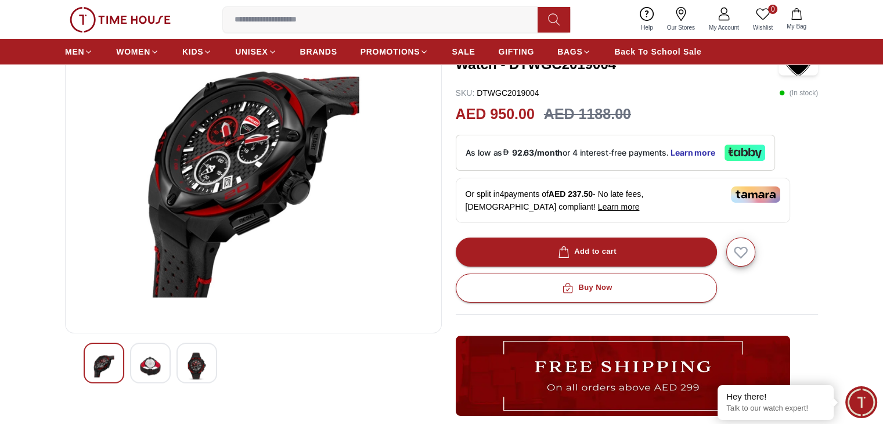
click at [141, 367] on img at bounding box center [150, 366] width 21 height 27
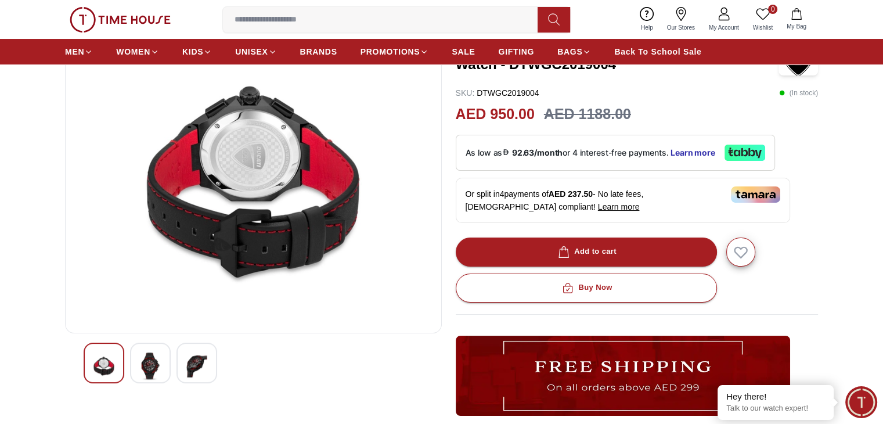
click at [186, 368] on img at bounding box center [196, 366] width 21 height 27
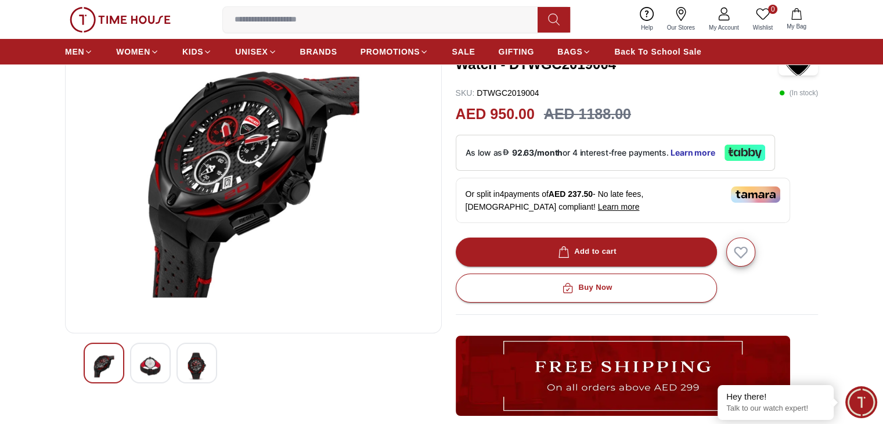
click at [164, 364] on div at bounding box center [150, 363] width 41 height 41
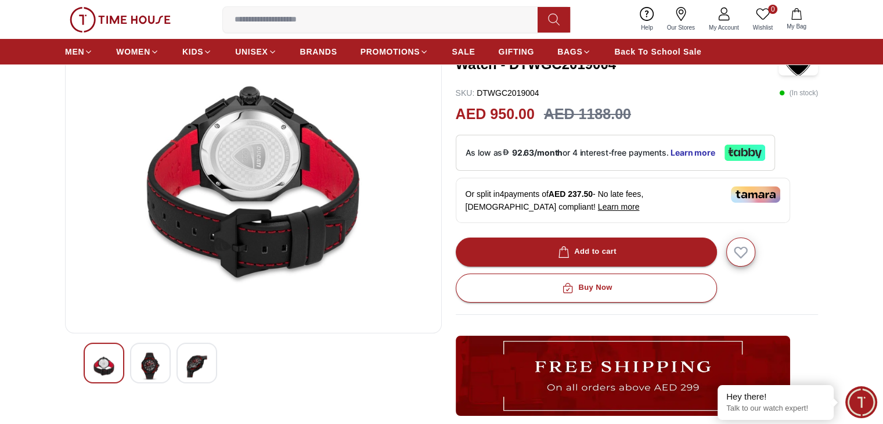
click at [164, 364] on div at bounding box center [150, 363] width 41 height 41
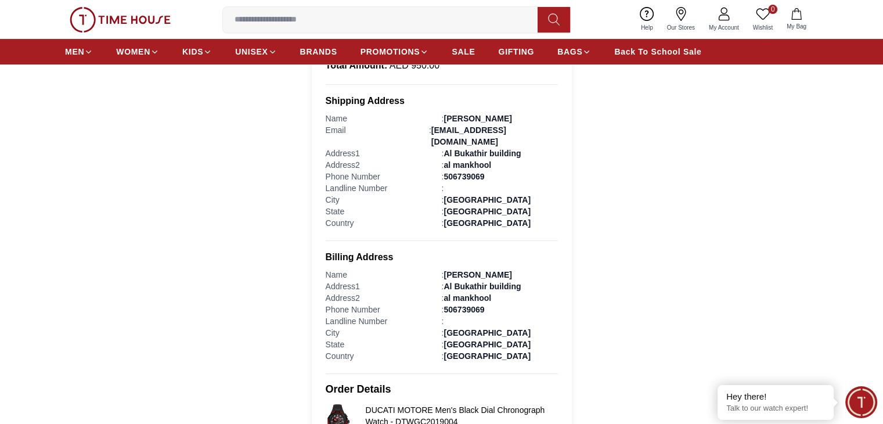
scroll to position [228, 0]
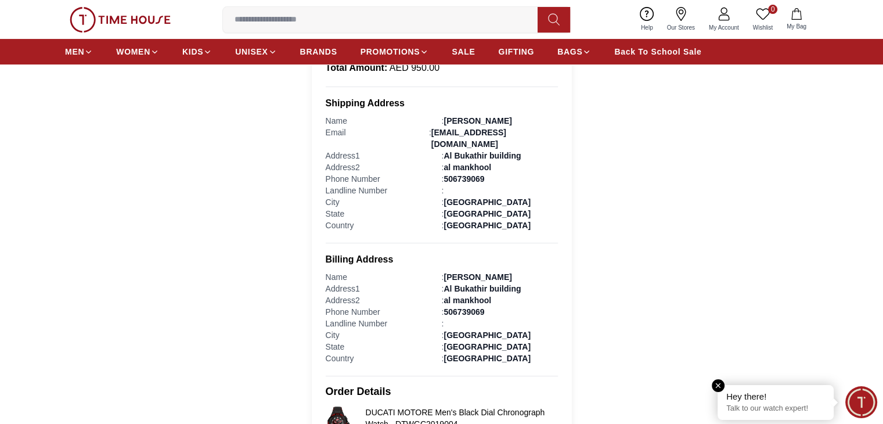
click at [763, 409] on p "Talk to our watch expert!" at bounding box center [776, 409] width 99 height 10
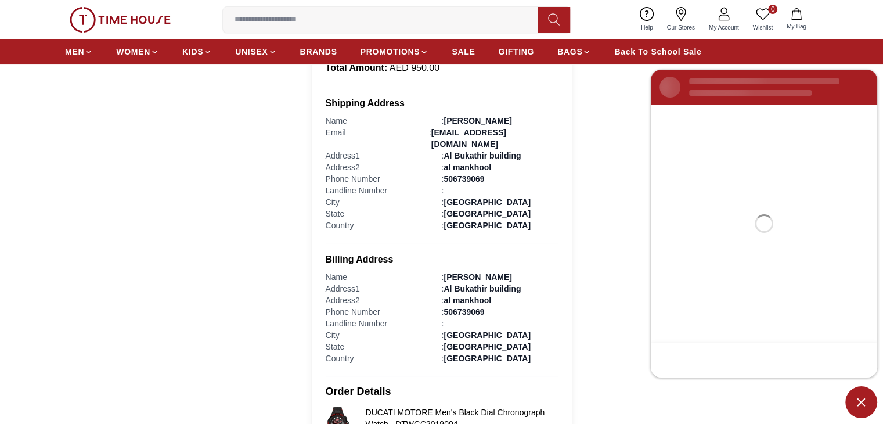
scroll to position [0, 0]
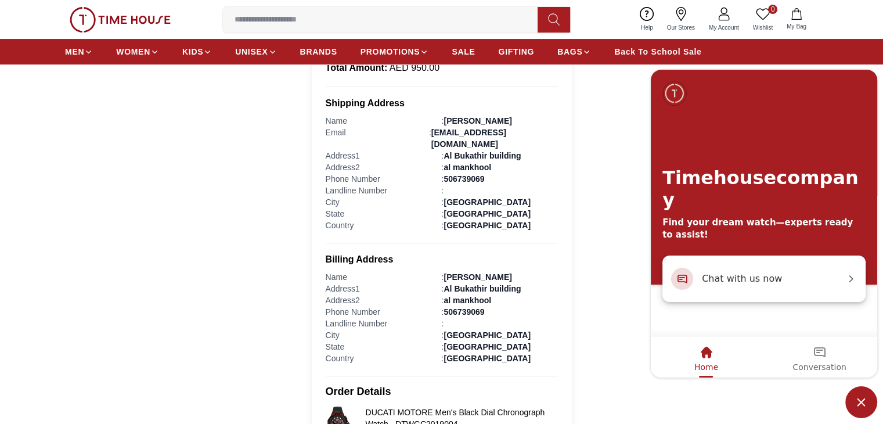
click at [797, 287] on div "Chat with us now" at bounding box center [764, 279] width 203 height 46
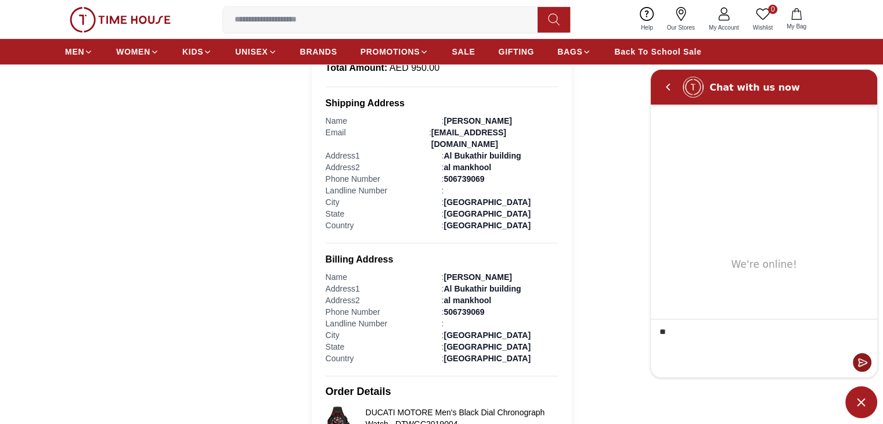
type textarea "*"
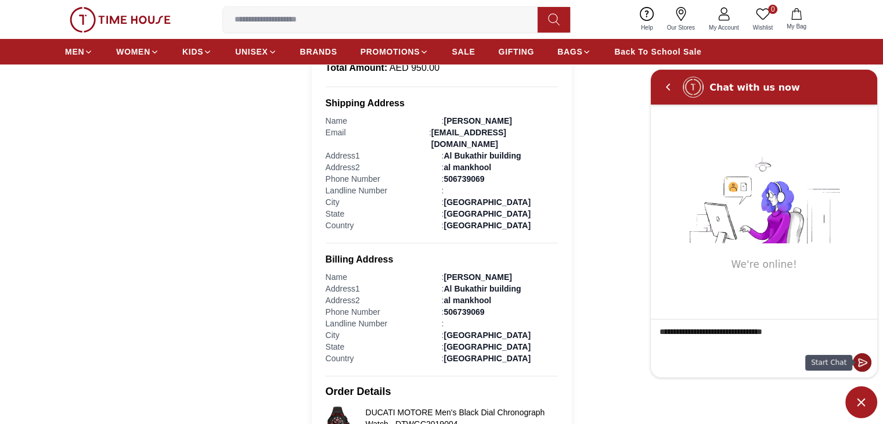
type textarea "**********"
click at [865, 366] on em "Send" at bounding box center [862, 362] width 19 height 19
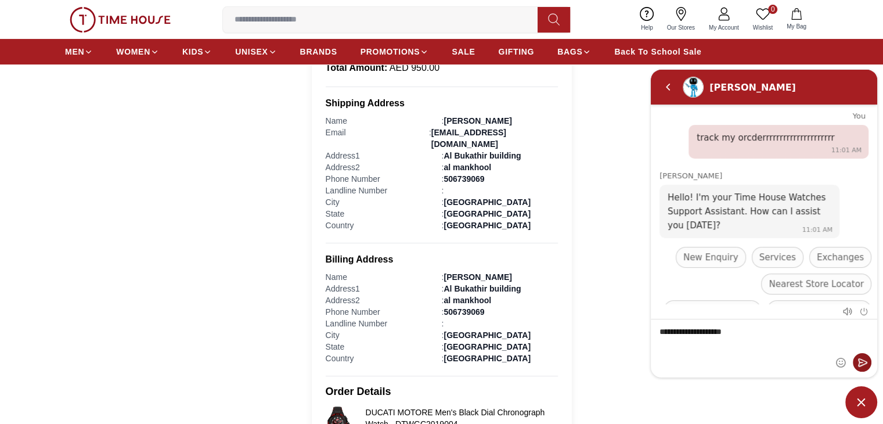
type textarea "**********"
click at [865, 366] on em "Send" at bounding box center [862, 362] width 19 height 19
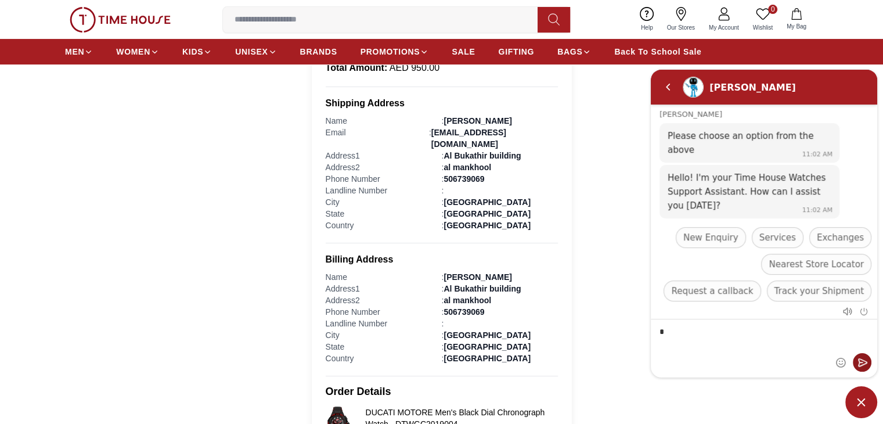
scroll to position [193, 0]
type textarea "*******"
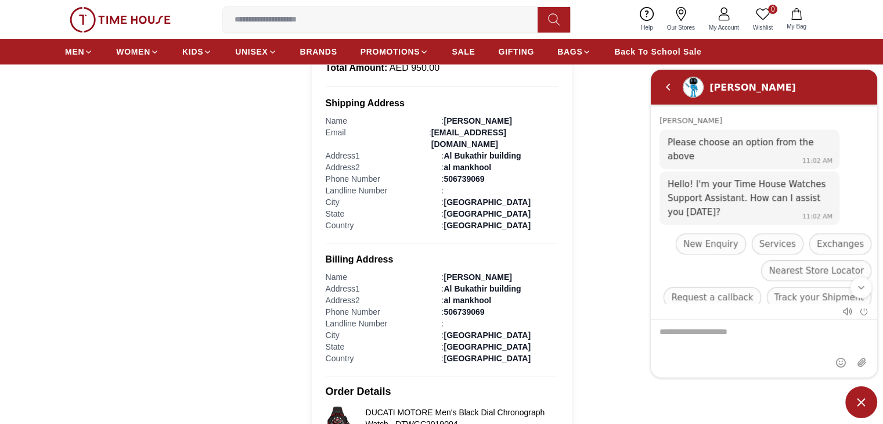
scroll to position [359, 0]
type textarea "***"
click at [824, 290] on span "Track your Shipment" at bounding box center [819, 297] width 89 height 14
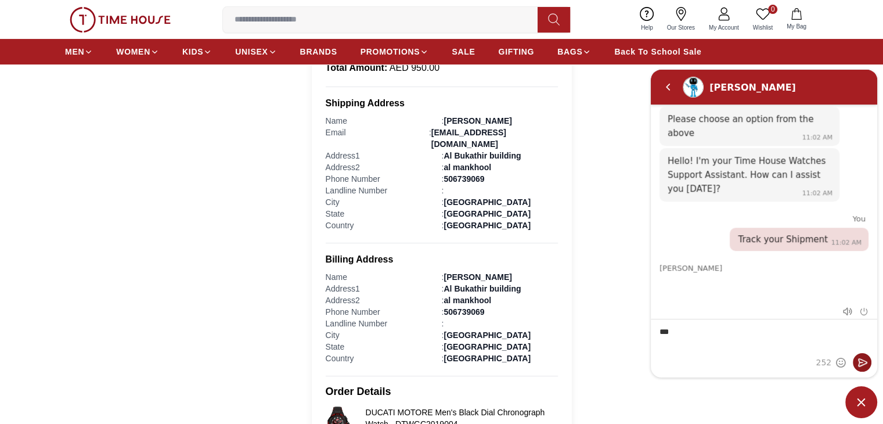
scroll to position [389, 0]
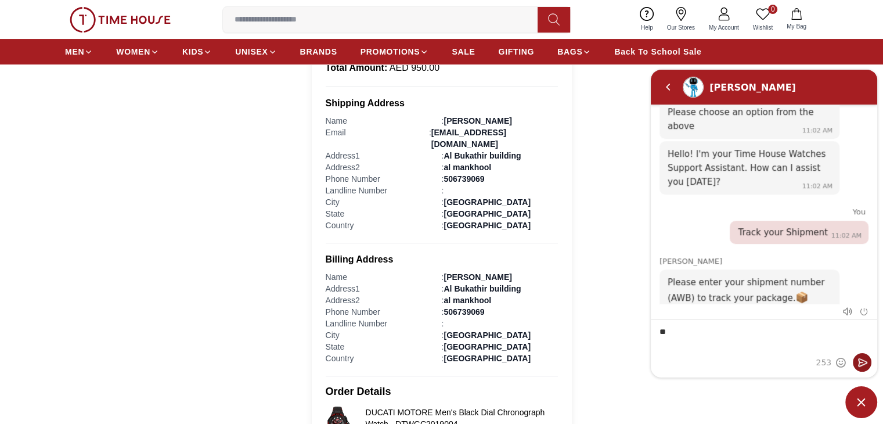
type textarea "*"
type textarea "******"
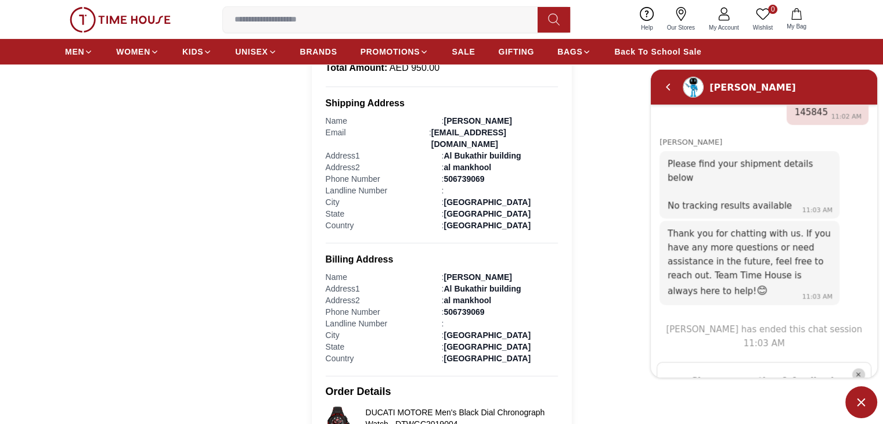
scroll to position [635, 0]
click at [853, 369] on em "Close" at bounding box center [859, 375] width 13 height 13
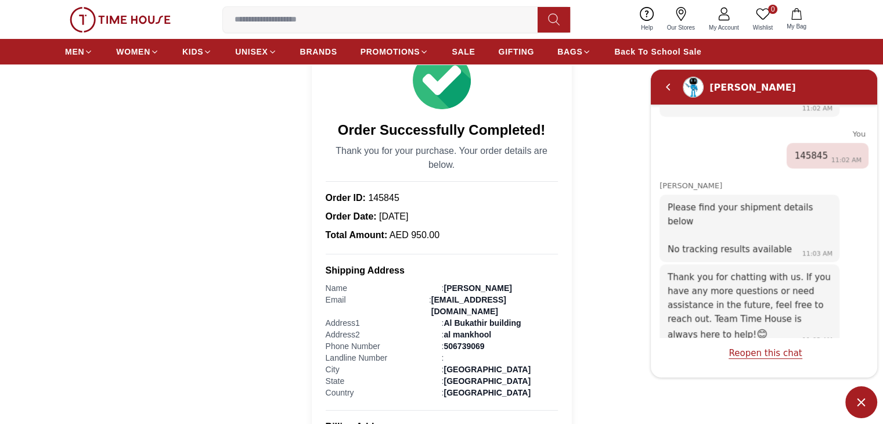
scroll to position [0, 0]
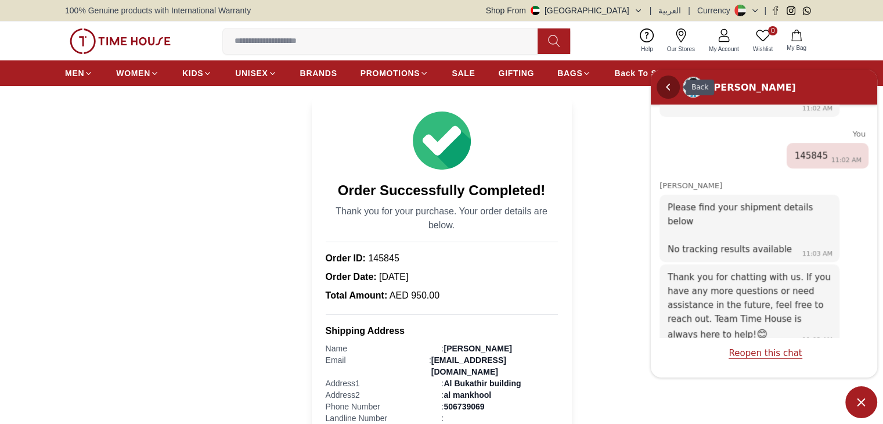
click at [670, 87] on em "Back" at bounding box center [668, 86] width 23 height 23
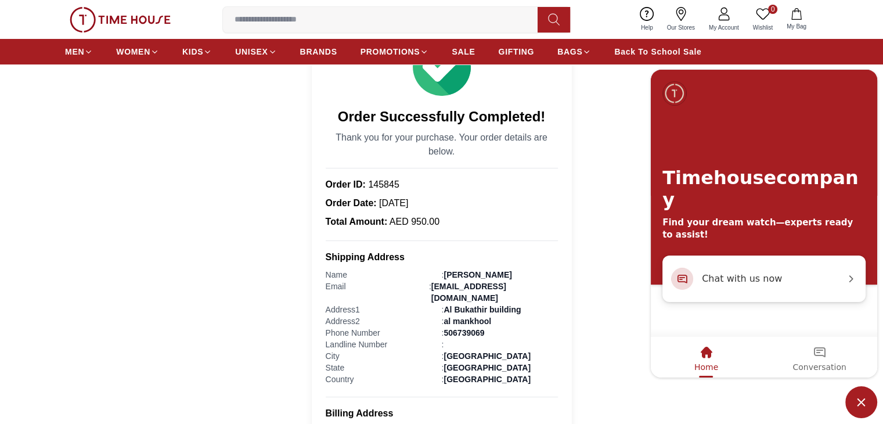
scroll to position [71, 0]
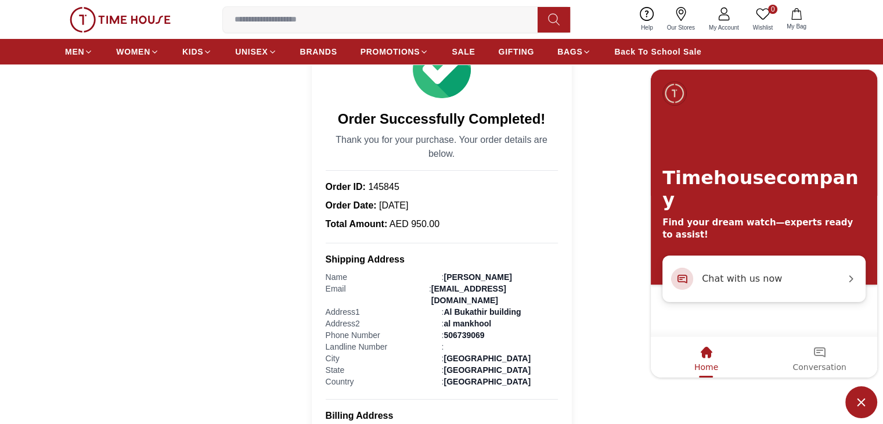
click at [862, 397] on span "Minimize live chat window" at bounding box center [862, 402] width 32 height 32
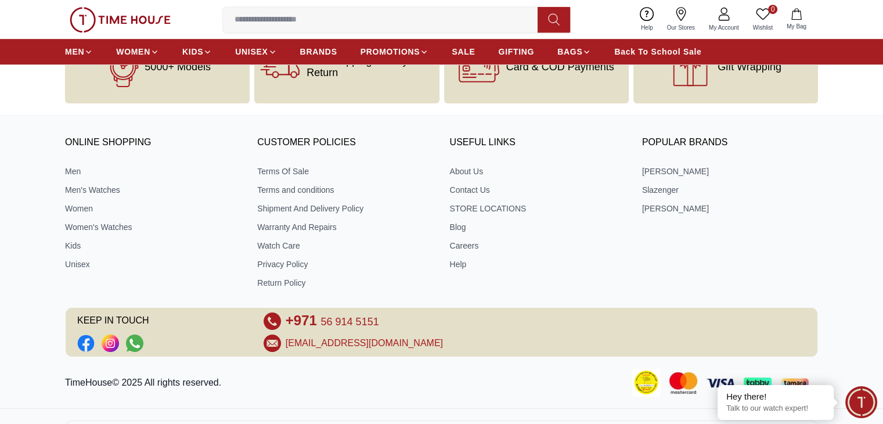
scroll to position [715, 0]
click at [297, 204] on link "Shipment And Delivery Policy" at bounding box center [345, 210] width 176 height 12
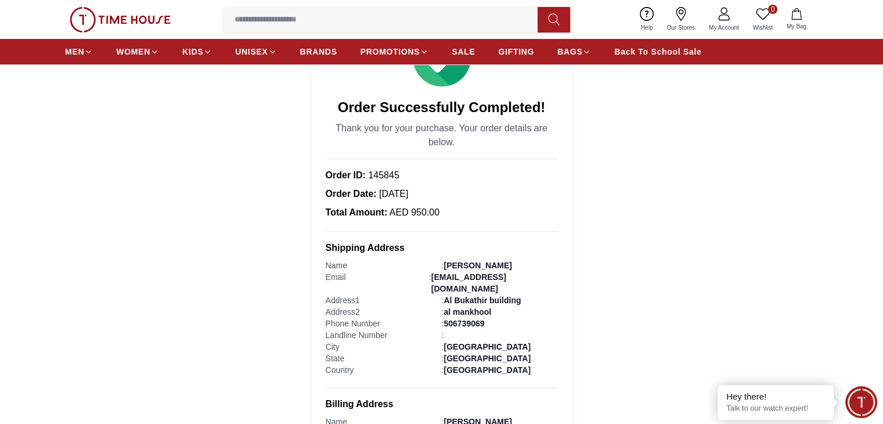
scroll to position [128, 0]
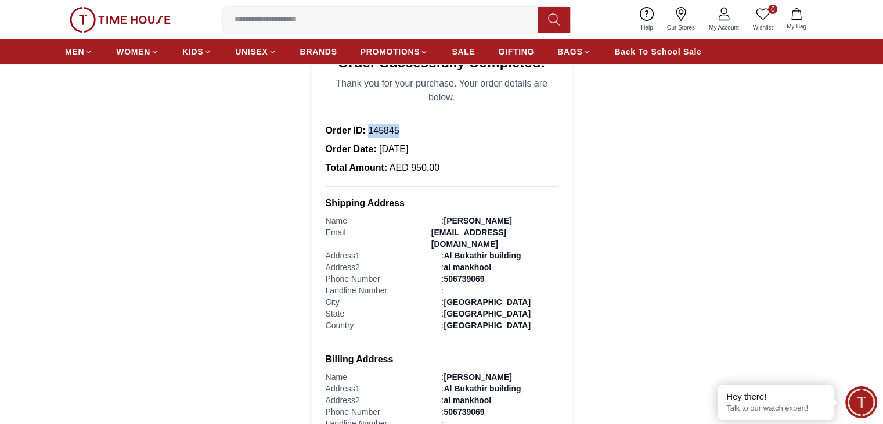
drag, startPoint x: 369, startPoint y: 128, endPoint x: 419, endPoint y: 134, distance: 50.3
click at [419, 134] on div "Order ID: 145845" at bounding box center [442, 131] width 232 height 14
copy span "145845"
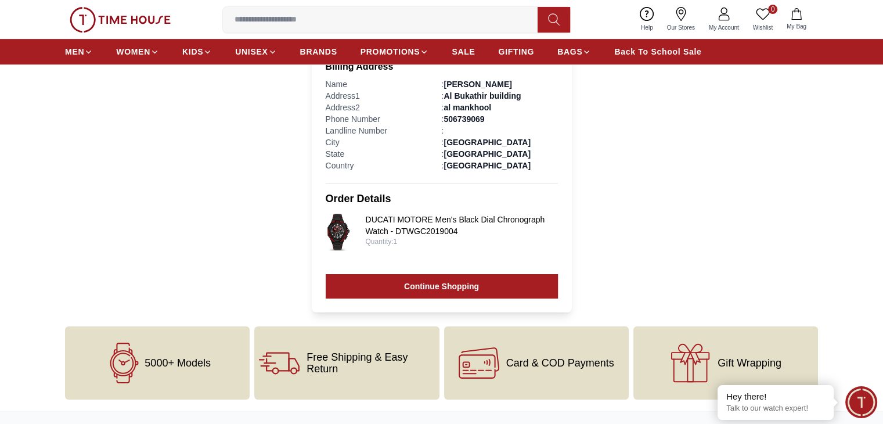
scroll to position [420, 0]
click at [715, 22] on link "My Account" at bounding box center [724, 20] width 44 height 30
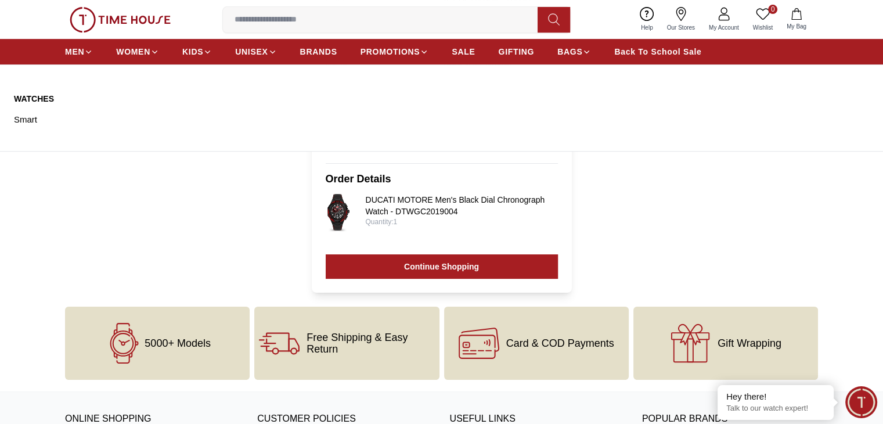
scroll to position [425, 0]
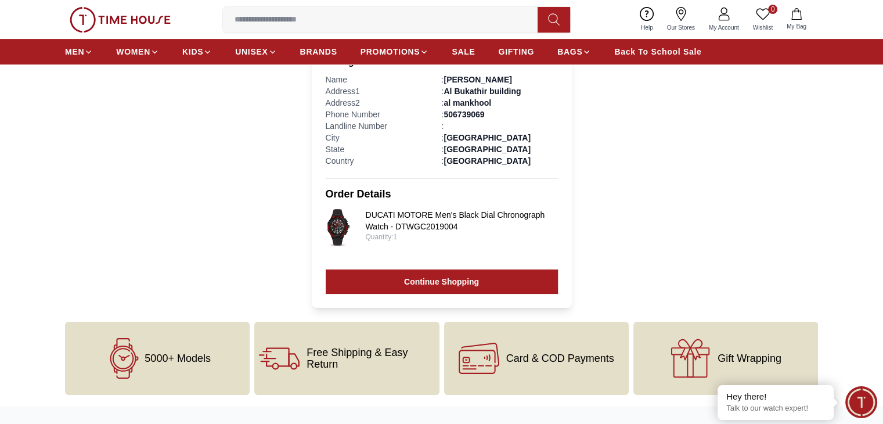
click at [376, 209] on link "DUCATI MOTORE Men's Black Dial Chronograph Watch - DTWGC2019004" at bounding box center [461, 220] width 192 height 23
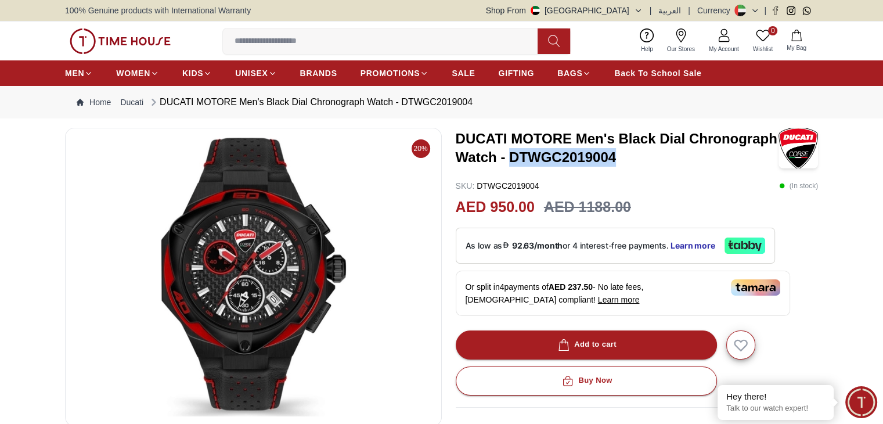
drag, startPoint x: 510, startPoint y: 157, endPoint x: 616, endPoint y: 156, distance: 105.7
click at [616, 156] on h3 "DUCATI MOTORE Men's Black Dial Chronograph Watch - DTWGC2019004" at bounding box center [617, 148] width 323 height 37
copy h3 "DTWGC2019004"
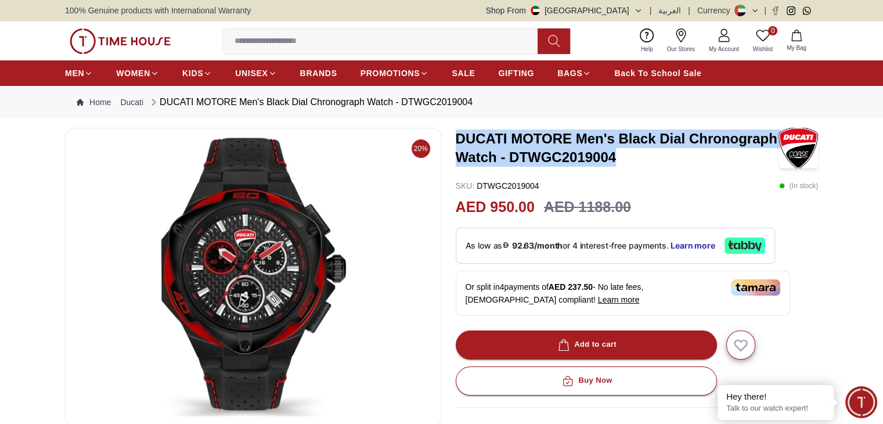
drag, startPoint x: 454, startPoint y: 132, endPoint x: 620, endPoint y: 152, distance: 167.3
click at [620, 152] on div "20% DUCATI MOTORE Men's Black Dial Chronograph Watch - DTWGC2019004 SKU : DTWGC…" at bounding box center [441, 400] width 753 height 545
copy h3 "DUCATI MOTORE Men's Black Dial Chronograph Watch - DTWGC2019004"
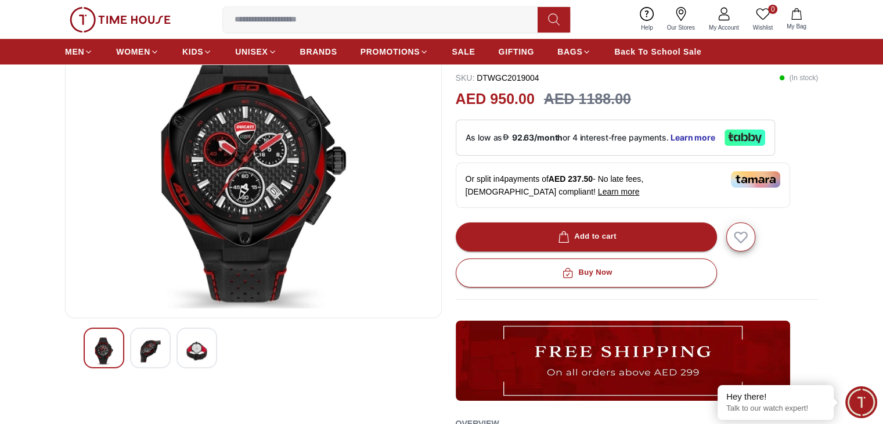
scroll to position [109, 0]
